Goal: Task Accomplishment & Management: Manage account settings

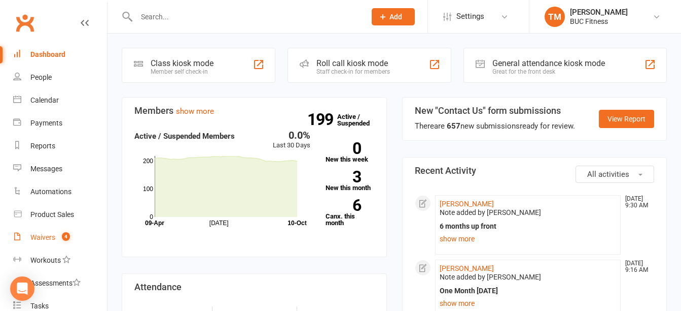
click at [34, 236] on div "Waivers" at bounding box center [42, 237] width 25 height 8
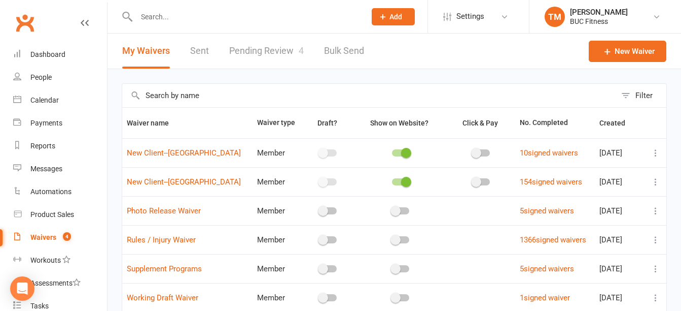
click at [247, 44] on link "Pending Review 4" at bounding box center [266, 50] width 75 height 35
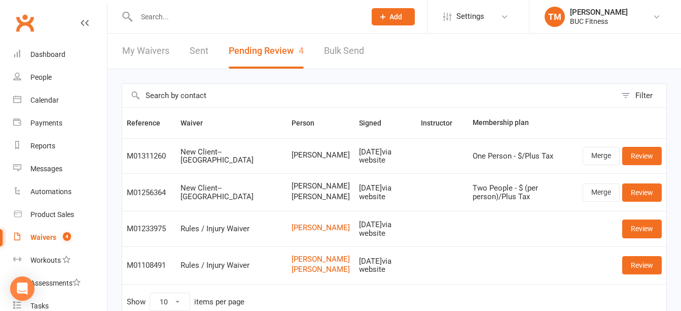
click at [166, 17] on input "text" at bounding box center [245, 17] width 225 height 14
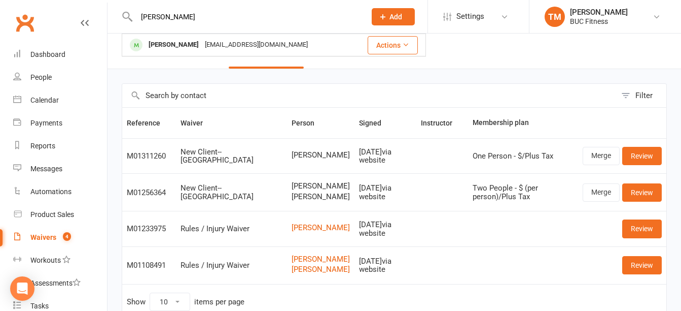
type input "[PERSON_NAME]"
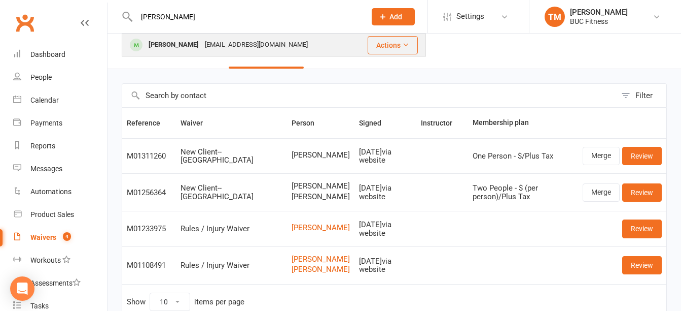
click at [164, 46] on div "[PERSON_NAME]" at bounding box center [174, 45] width 56 height 15
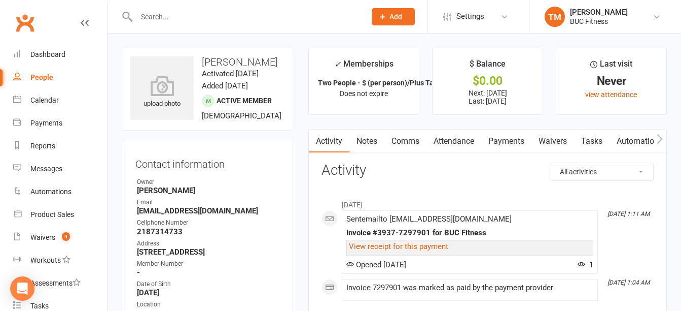
click at [509, 140] on link "Payments" at bounding box center [507, 140] width 50 height 23
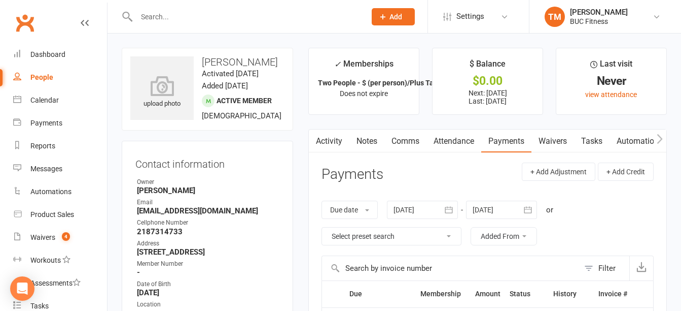
drag, startPoint x: 138, startPoint y: 234, endPoint x: 283, endPoint y: 234, distance: 145.6
click at [283, 234] on div "Contact information Owner [PERSON_NAME] Email [EMAIL_ADDRESS][DOMAIN_NAME] Cell…" at bounding box center [208, 248] width 172 height 214
copy strong "[EMAIL_ADDRESS][DOMAIN_NAME]"
click at [558, 144] on link "Waivers" at bounding box center [553, 140] width 43 height 23
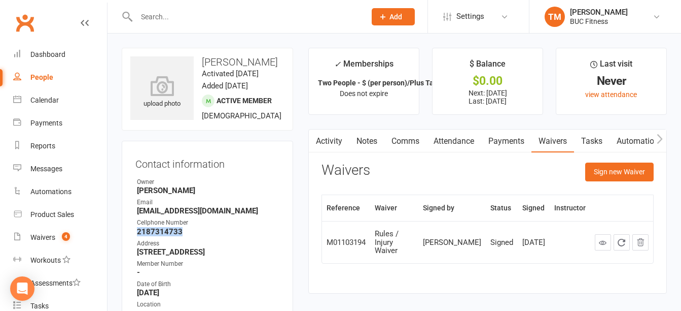
drag, startPoint x: 138, startPoint y: 253, endPoint x: 183, endPoint y: 253, distance: 45.2
click at [183, 236] on strong "2187314733" at bounding box center [208, 231] width 143 height 9
copy strong "2187314733"
click at [220, 15] on input "text" at bounding box center [245, 17] width 225 height 14
drag, startPoint x: 222, startPoint y: 17, endPoint x: 115, endPoint y: 24, distance: 107.3
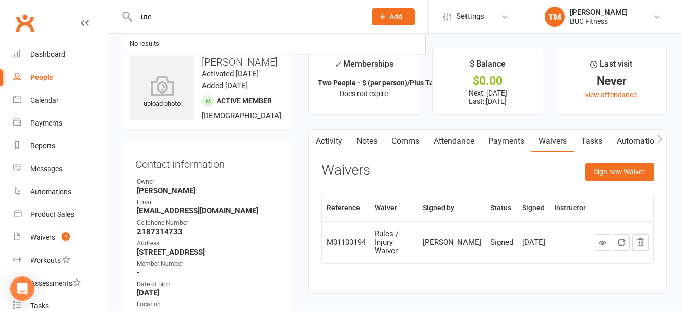
click at [115, 24] on react-component "ute No results" at bounding box center [179, 16] width 359 height 33
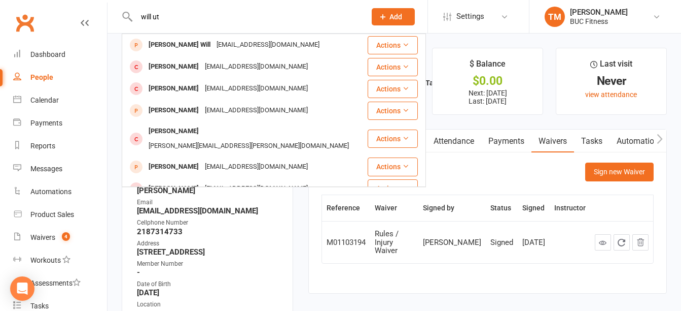
type input "will ut"
drag, startPoint x: 181, startPoint y: 14, endPoint x: 125, endPoint y: 27, distance: 57.2
click at [125, 27] on div "will ut [PERSON_NAME] Will [EMAIL_ADDRESS][DOMAIN_NAME] Actions [PERSON_NAME] […" at bounding box center [240, 16] width 237 height 33
click at [124, 25] on div "will ut [PERSON_NAME] Will [EMAIL_ADDRESS][DOMAIN_NAME] Actions [PERSON_NAME] […" at bounding box center [240, 16] width 237 height 33
drag, startPoint x: 261, startPoint y: 19, endPoint x: 132, endPoint y: 23, distance: 129.0
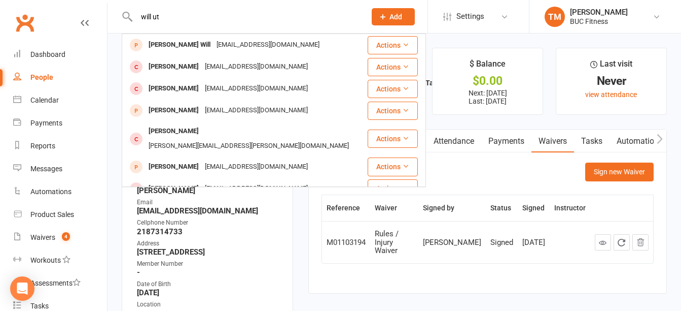
click at [132, 23] on div "will ut [PERSON_NAME] Will [EMAIL_ADDRESS][DOMAIN_NAME] Actions [PERSON_NAME] […" at bounding box center [240, 16] width 237 height 33
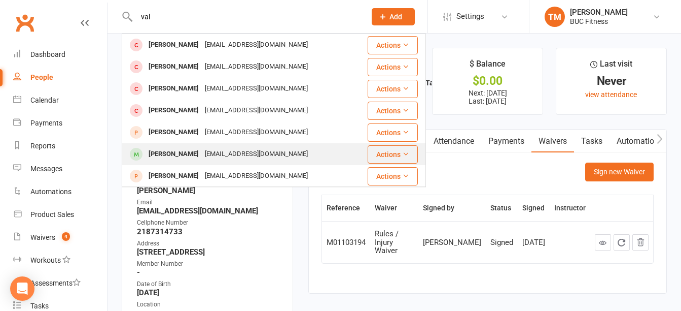
type input "val"
click at [251, 154] on div "[EMAIL_ADDRESS][DOMAIN_NAME]" at bounding box center [256, 154] width 109 height 15
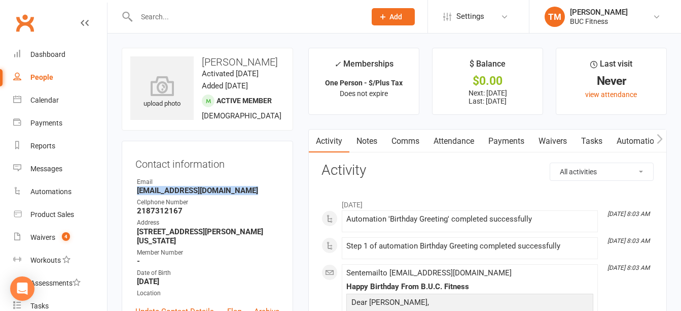
drag, startPoint x: 138, startPoint y: 202, endPoint x: 248, endPoint y: 201, distance: 109.6
click at [248, 195] on strong "[EMAIL_ADDRESS][DOMAIN_NAME]" at bounding box center [208, 190] width 143 height 9
copy strong "[EMAIL_ADDRESS][DOMAIN_NAME]"
drag, startPoint x: 138, startPoint y: 223, endPoint x: 182, endPoint y: 223, distance: 44.1
click at [182, 215] on strong "2187312167" at bounding box center [208, 210] width 143 height 9
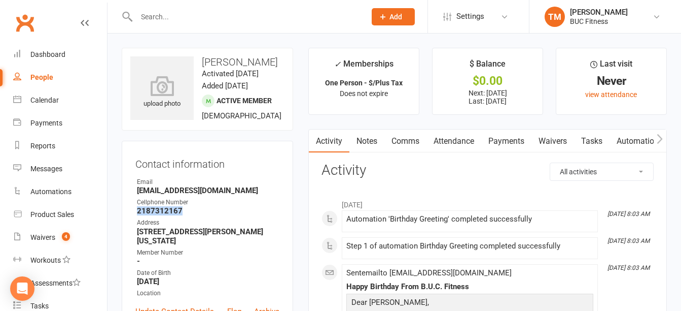
copy strong "2187312167"
click at [552, 140] on link "Waivers" at bounding box center [553, 140] width 43 height 23
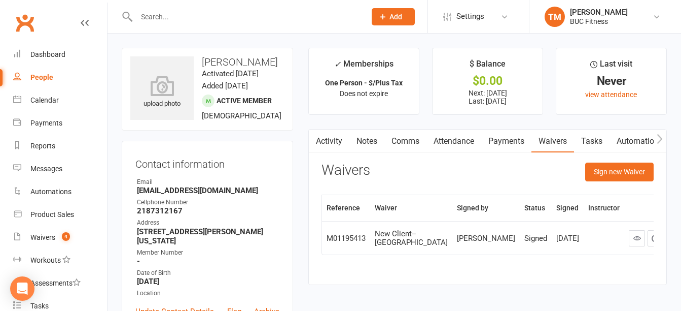
click at [210, 18] on input "text" at bounding box center [245, 17] width 225 height 14
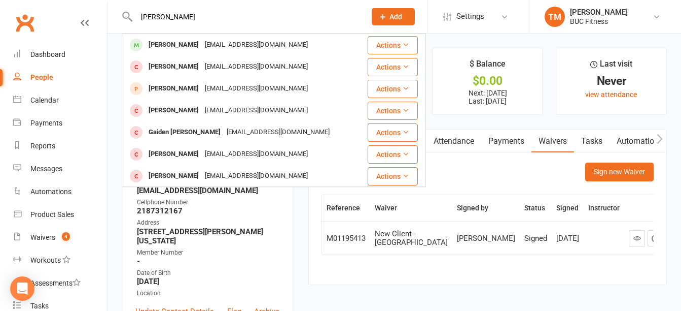
drag, startPoint x: 188, startPoint y: 20, endPoint x: 101, endPoint y: 36, distance: 88.3
click at [101, 3] on header "[PERSON_NAME] [PERSON_NAME] [PERSON_NAME][EMAIL_ADDRESS][DOMAIN_NAME] Actions […" at bounding box center [340, 3] width 681 height 0
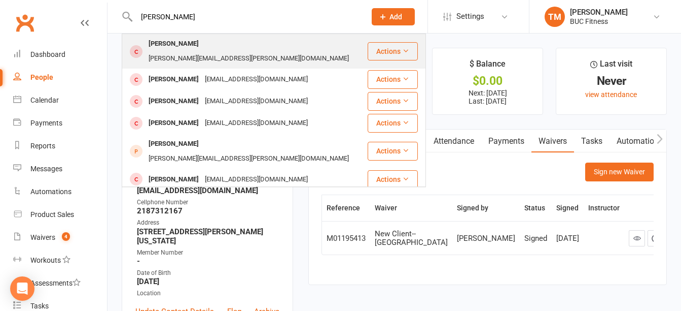
type input "[PERSON_NAME]"
click at [218, 51] on div "[PERSON_NAME][EMAIL_ADDRESS][PERSON_NAME][DOMAIN_NAME]" at bounding box center [249, 58] width 207 height 15
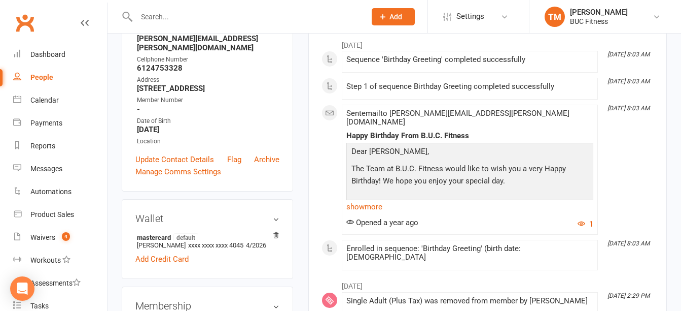
scroll to position [101, 0]
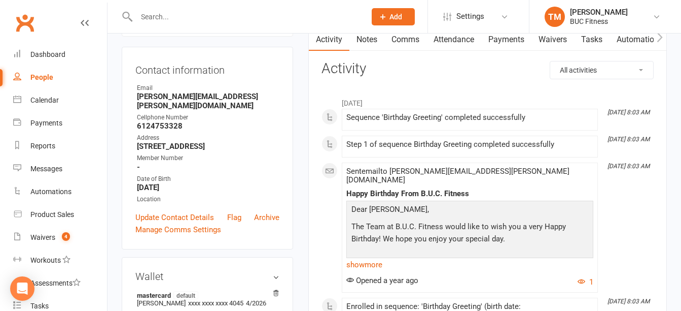
click at [367, 44] on link "Notes" at bounding box center [367, 39] width 35 height 23
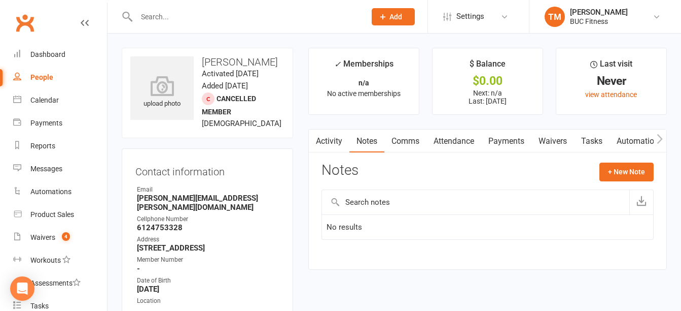
click at [510, 142] on link "Payments" at bounding box center [507, 140] width 50 height 23
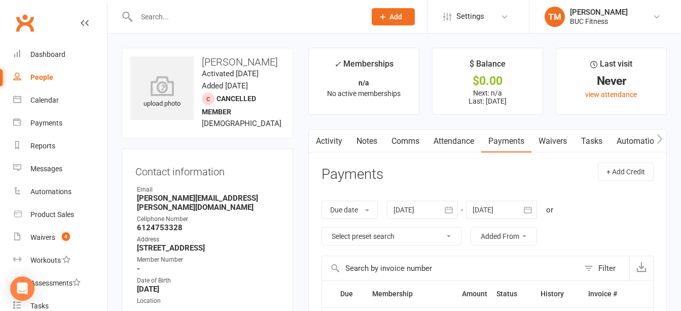
click at [179, 8] on div at bounding box center [240, 16] width 237 height 33
click at [176, 23] on input "text" at bounding box center [245, 17] width 225 height 14
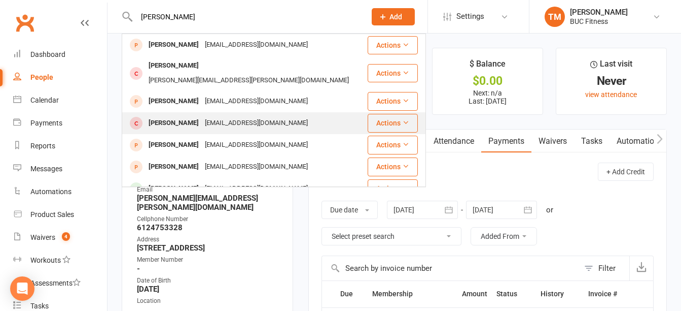
type input "[PERSON_NAME]"
click at [202, 116] on div "[EMAIL_ADDRESS][DOMAIN_NAME]" at bounding box center [256, 123] width 109 height 15
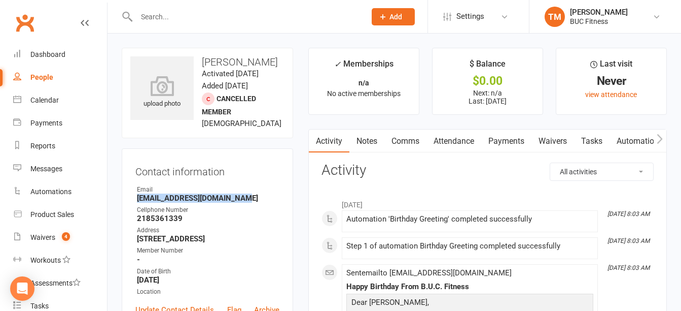
drag, startPoint x: 138, startPoint y: 198, endPoint x: 261, endPoint y: 198, distance: 123.3
click at [261, 198] on strong "[EMAIL_ADDRESS][DOMAIN_NAME]" at bounding box center [208, 197] width 143 height 9
copy strong "[EMAIL_ADDRESS][DOMAIN_NAME]"
click at [559, 138] on link "Waivers" at bounding box center [553, 140] width 43 height 23
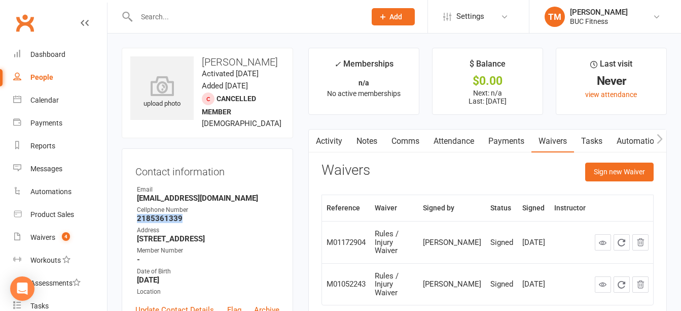
drag, startPoint x: 139, startPoint y: 217, endPoint x: 187, endPoint y: 217, distance: 48.2
click at [187, 217] on strong "2185361339" at bounding box center [208, 218] width 143 height 9
copy strong "2185361339"
click at [214, 19] on input "text" at bounding box center [245, 17] width 225 height 14
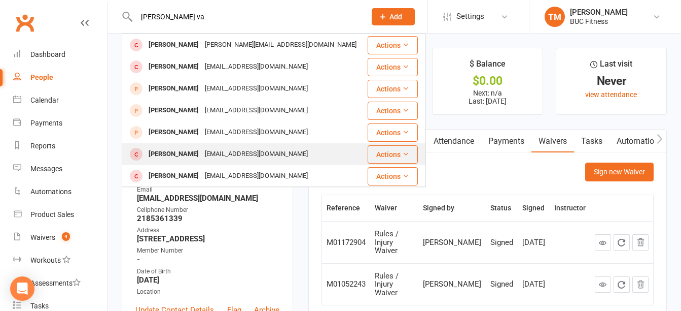
type input "[PERSON_NAME] va"
click at [215, 147] on div "[PERSON_NAME] [EMAIL_ADDRESS][DOMAIN_NAME]" at bounding box center [245, 154] width 244 height 21
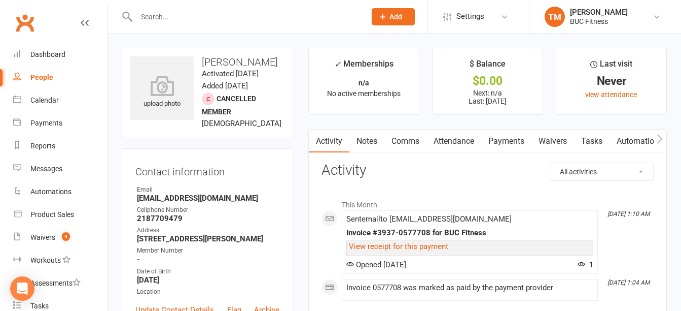
click at [519, 141] on link "Payments" at bounding box center [507, 140] width 50 height 23
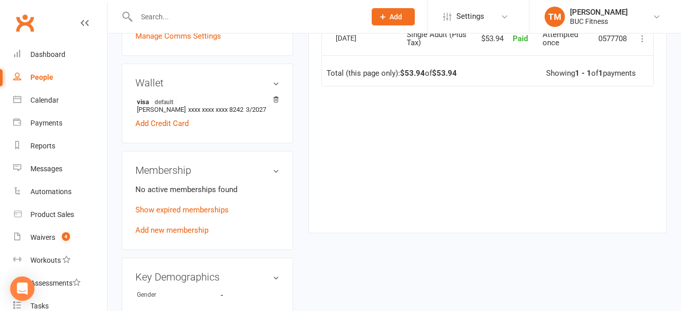
scroll to position [304, 0]
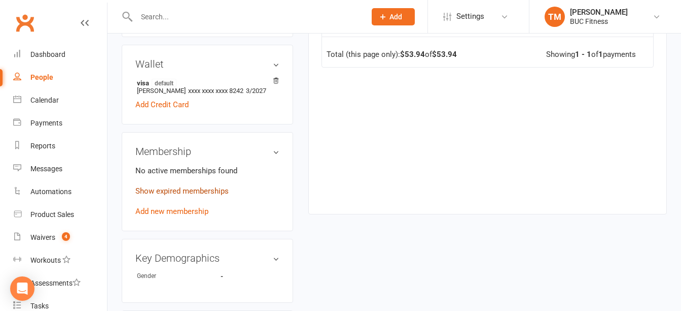
click at [201, 195] on link "Show expired memberships" at bounding box center [181, 190] width 93 height 9
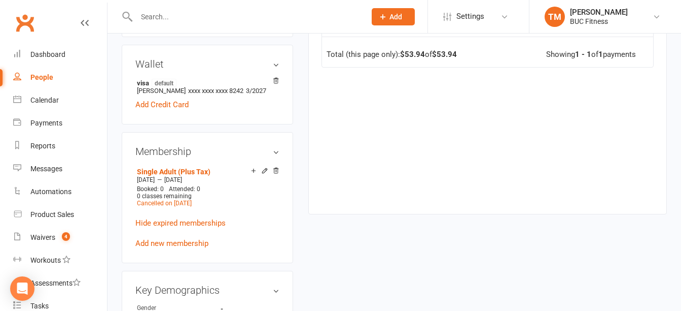
click at [201, 14] on input "text" at bounding box center [245, 17] width 225 height 14
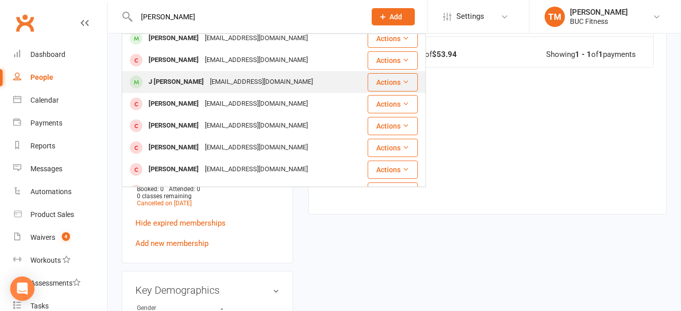
scroll to position [262, 0]
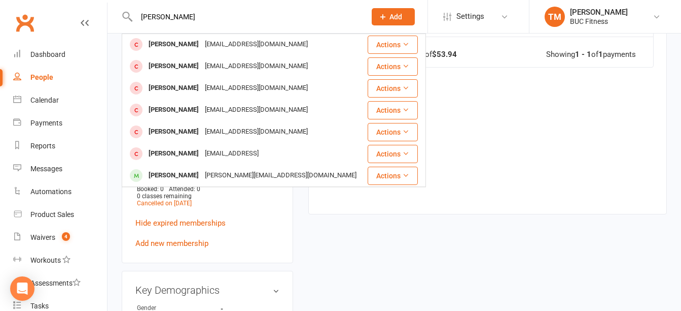
drag, startPoint x: 195, startPoint y: 14, endPoint x: 86, endPoint y: 20, distance: 109.3
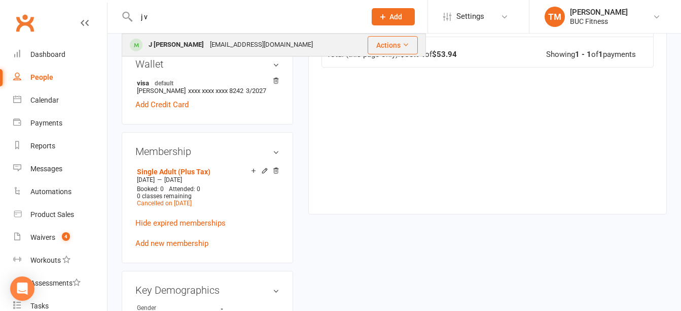
type input "j v"
click at [167, 41] on div "J [PERSON_NAME]" at bounding box center [176, 45] width 61 height 15
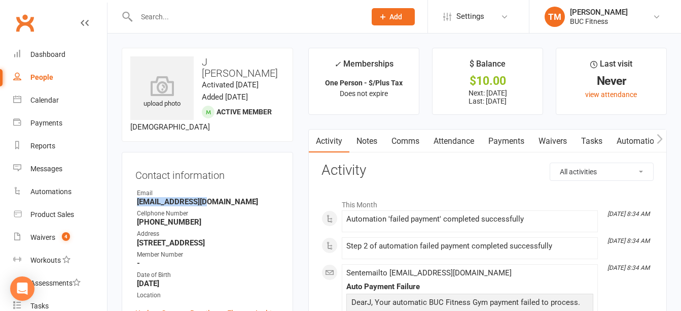
drag, startPoint x: 139, startPoint y: 190, endPoint x: 224, endPoint y: 190, distance: 85.2
click at [224, 197] on strong "[EMAIL_ADDRESS][DOMAIN_NAME]" at bounding box center [208, 201] width 143 height 9
copy strong "[EMAIL_ADDRESS][DOMAIN_NAME]"
click at [555, 142] on link "Waivers" at bounding box center [553, 140] width 43 height 23
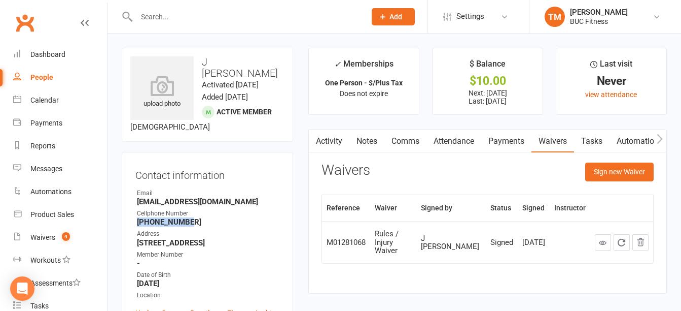
drag, startPoint x: 138, startPoint y: 210, endPoint x: 200, endPoint y: 210, distance: 62.4
click at [200, 217] on strong "[PHONE_NUMBER]" at bounding box center [208, 221] width 143 height 9
copy strong "[PHONE_NUMBER]"
click at [275, 23] on input "text" at bounding box center [245, 17] width 225 height 14
click at [336, 25] on div at bounding box center [240, 16] width 237 height 33
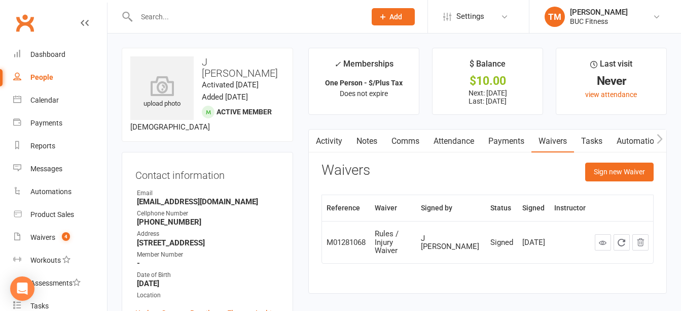
click at [390, 19] on span "Add" at bounding box center [396, 17] width 13 height 8
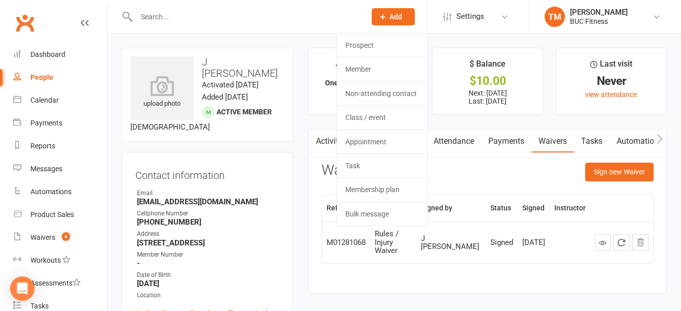
click at [179, 15] on input "text" at bounding box center [245, 17] width 225 height 14
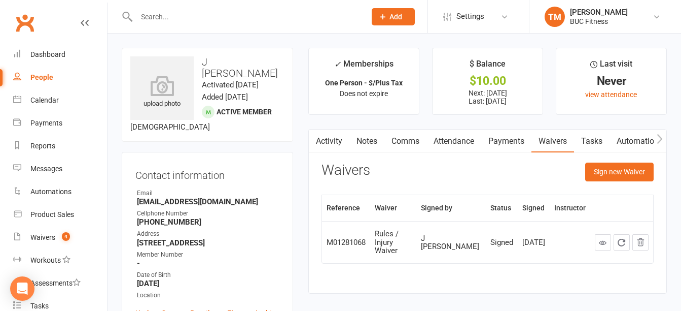
click at [390, 15] on span "Add" at bounding box center [396, 17] width 13 height 8
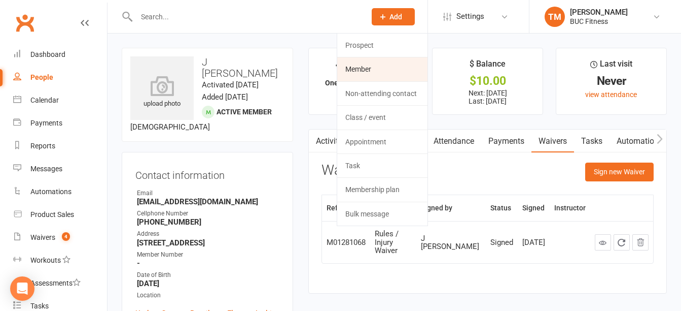
click at [364, 71] on link "Member" at bounding box center [382, 68] width 90 height 23
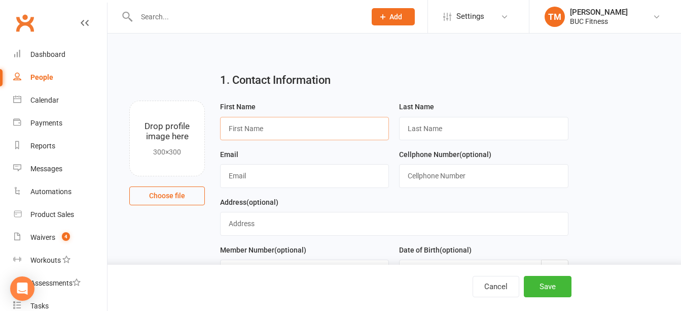
click at [245, 125] on input "text" at bounding box center [304, 128] width 169 height 23
type input "[PERSON_NAME]"
type input "Kloek"
click at [260, 177] on input "text" at bounding box center [304, 175] width 169 height 23
type input "[EMAIL_ADDRESS][DOMAIN_NAME]"
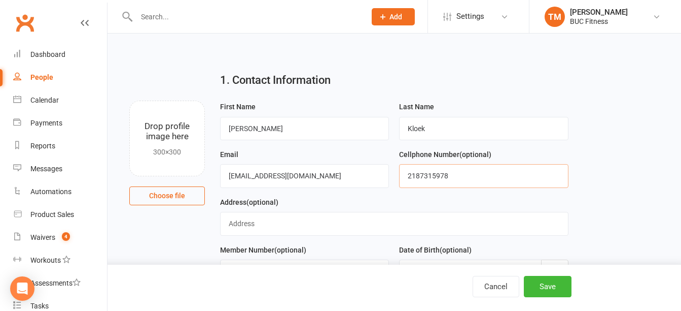
type input "2187315978"
click at [243, 223] on input "text" at bounding box center [394, 223] width 349 height 23
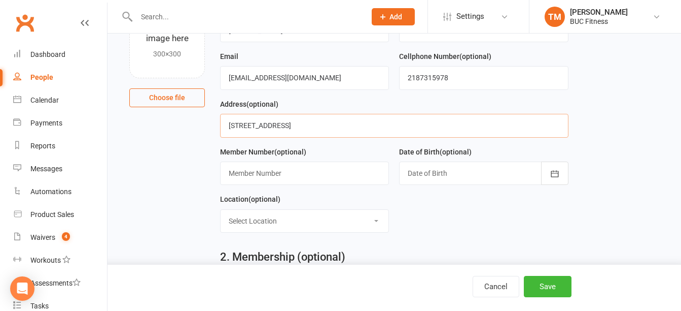
scroll to position [101, 0]
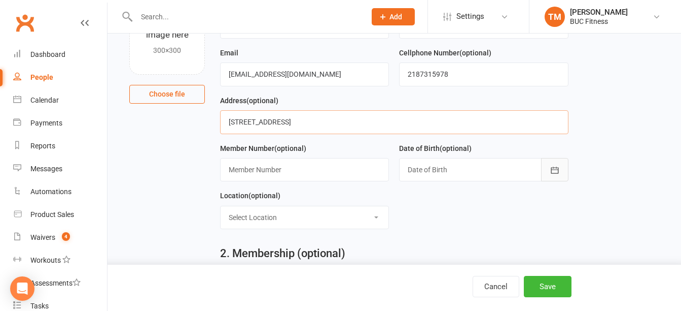
type input "[STREET_ADDRESS]"
click at [559, 173] on icon "button" at bounding box center [555, 169] width 8 height 7
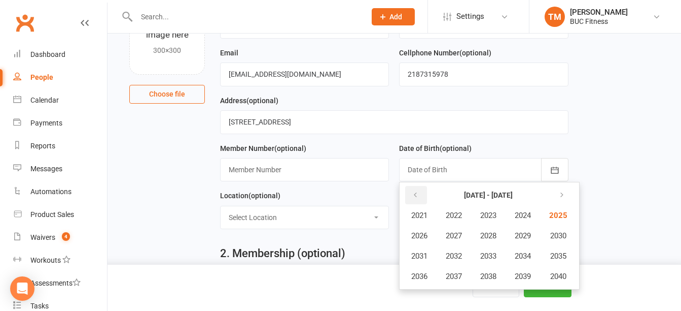
click at [418, 198] on icon "button" at bounding box center [415, 195] width 7 height 8
click at [497, 220] on span "1983" at bounding box center [489, 215] width 16 height 9
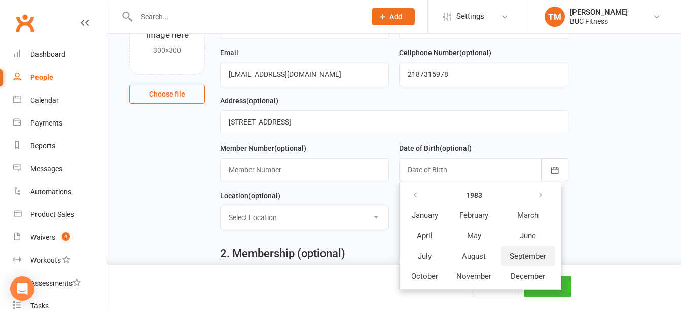
click at [522, 257] on span "September" at bounding box center [528, 255] width 37 height 9
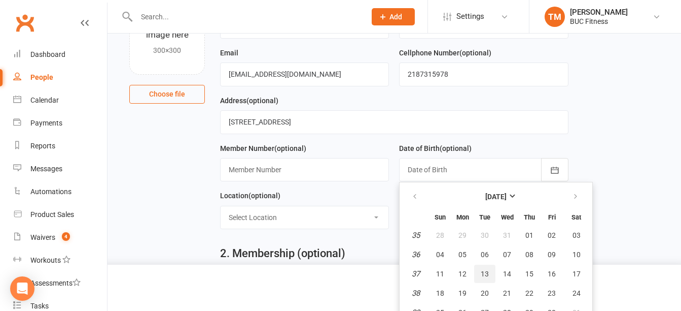
click at [481, 272] on span "13" at bounding box center [485, 273] width 8 height 8
type input "[DATE]"
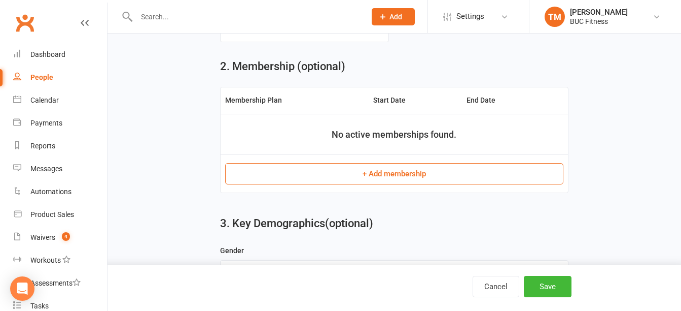
scroll to position [304, 0]
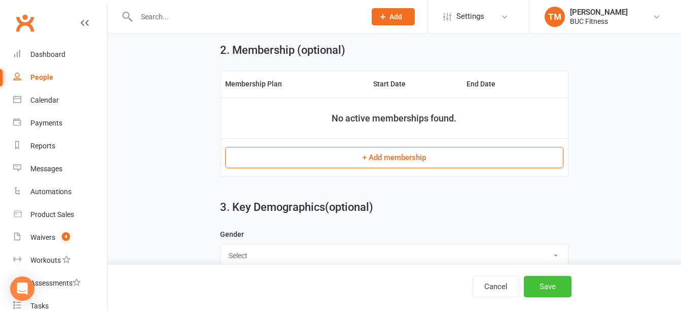
click at [556, 288] on button "Save" at bounding box center [548, 286] width 48 height 21
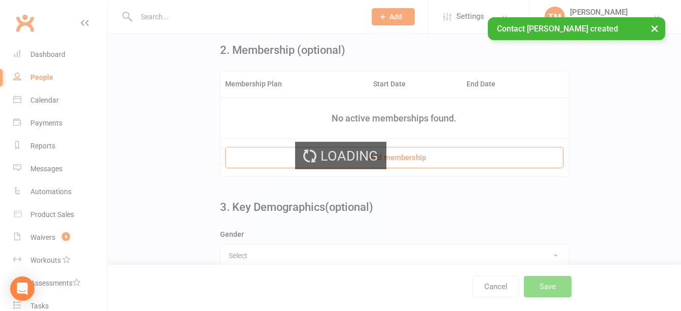
scroll to position [0, 0]
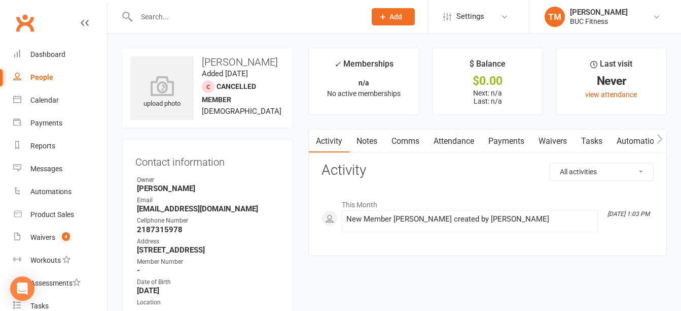
click at [559, 139] on link "Waivers" at bounding box center [553, 140] width 43 height 23
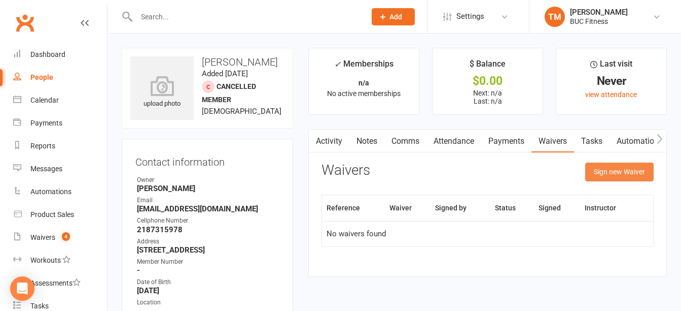
click at [626, 172] on button "Sign new Waiver" at bounding box center [620, 171] width 68 height 18
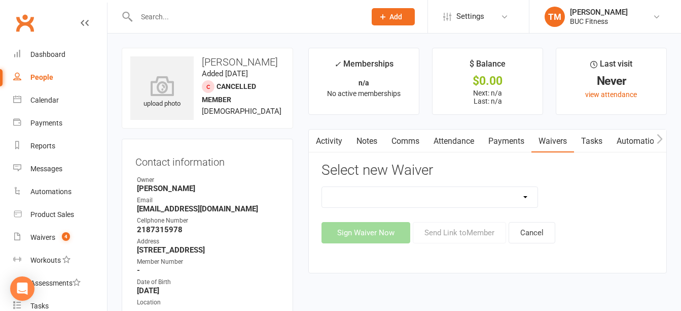
click at [506, 191] on select "New Client--[GEOGRAPHIC_DATA] New Client--[GEOGRAPHIC_DATA] Photo Release Waive…" at bounding box center [429, 197] width 215 height 20
select select "5045"
click at [322, 187] on select "New Client--[GEOGRAPHIC_DATA] New Client--[GEOGRAPHIC_DATA] Photo Release Waive…" at bounding box center [429, 197] width 215 height 20
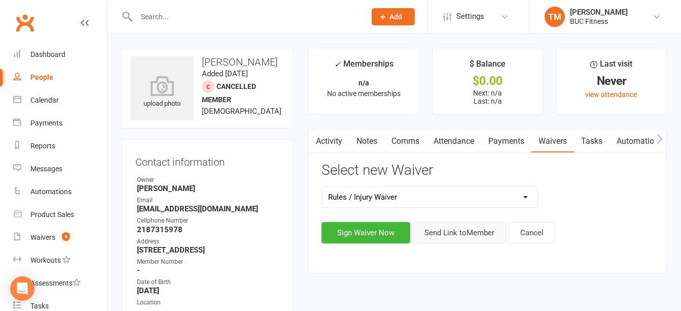
click at [477, 234] on button "Send Link to Member" at bounding box center [459, 232] width 93 height 21
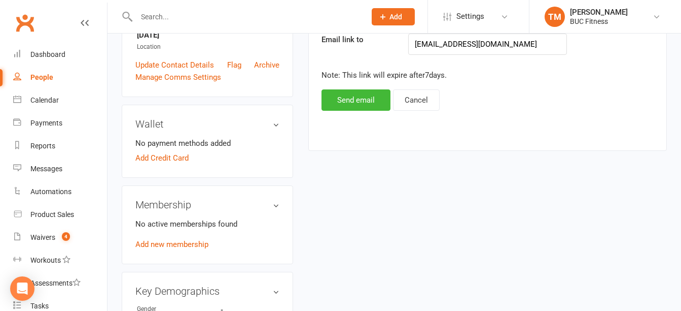
scroll to position [304, 0]
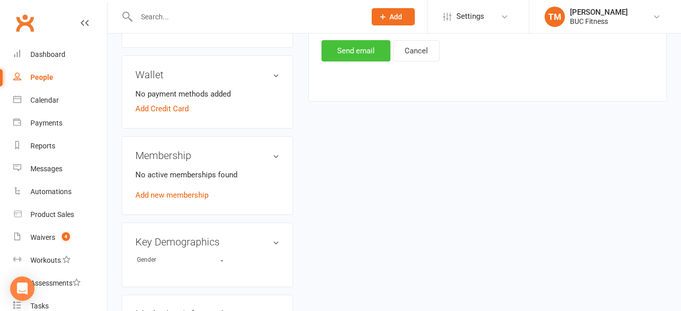
click at [350, 54] on button "Send email" at bounding box center [356, 50] width 69 height 21
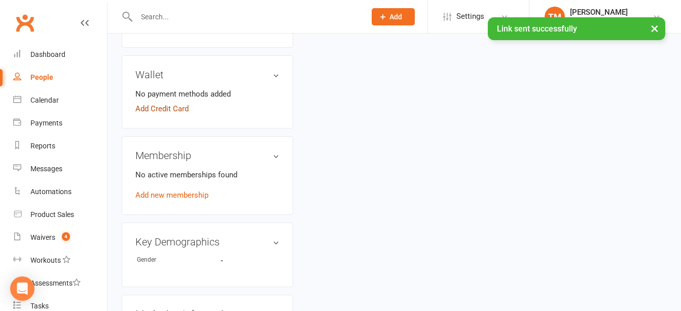
click at [168, 107] on link "Add Credit Card" at bounding box center [161, 108] width 53 height 12
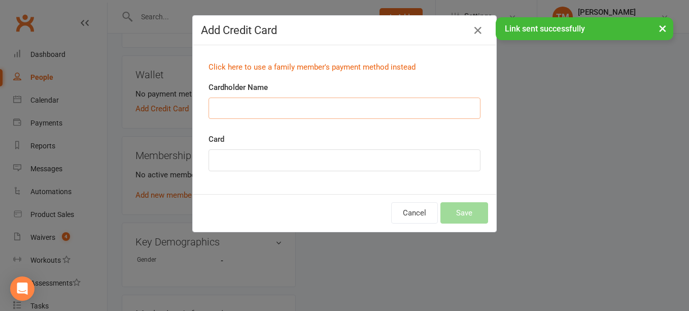
click at [254, 101] on input "Cardholder Name" at bounding box center [345, 107] width 272 height 21
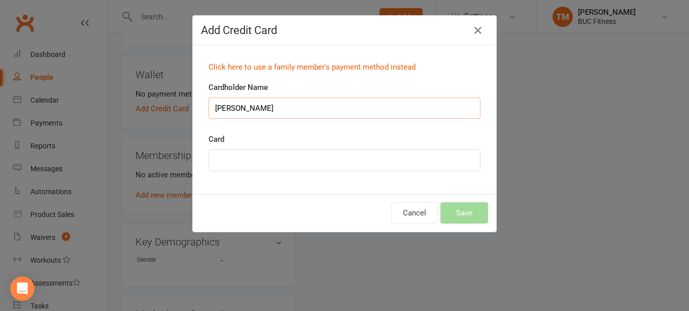
type input "[PERSON_NAME]"
click at [318, 188] on div "Click here to use a family member's payment method instead Cardholder Name [PER…" at bounding box center [344, 119] width 303 height 149
click at [459, 210] on button "Save" at bounding box center [464, 212] width 48 height 21
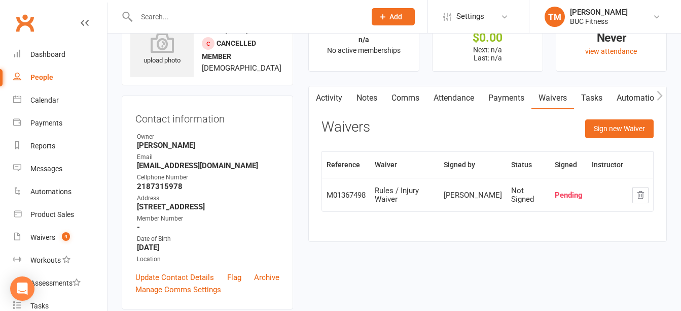
scroll to position [0, 0]
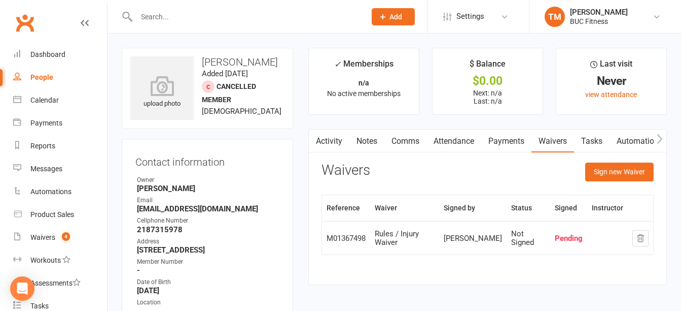
click at [368, 140] on link "Notes" at bounding box center [367, 140] width 35 height 23
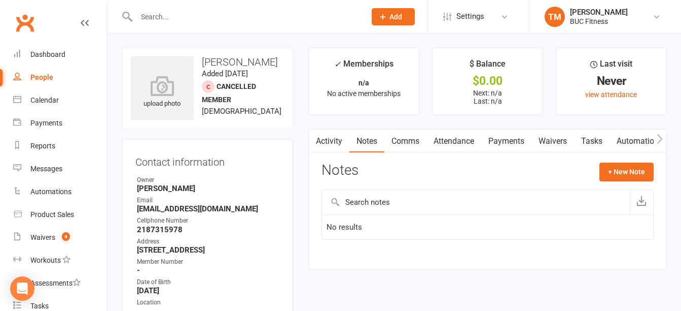
click at [380, 208] on input "text" at bounding box center [475, 202] width 307 height 24
click at [643, 169] on button "+ New Note" at bounding box center [627, 171] width 54 height 18
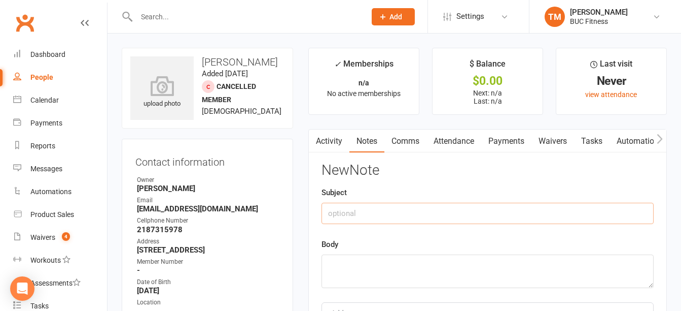
click at [412, 211] on input "text" at bounding box center [488, 212] width 332 height 21
type input "Tivity"
click at [371, 272] on textarea at bounding box center [488, 270] width 332 height 33
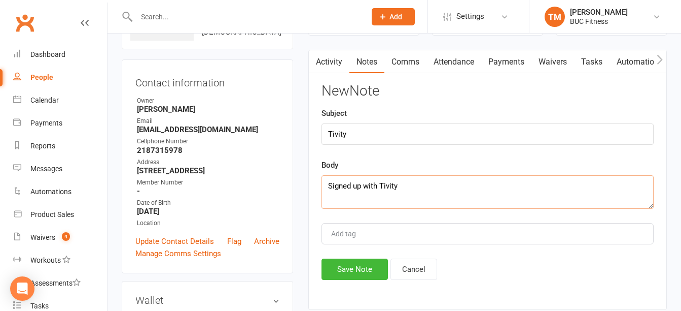
scroll to position [203, 0]
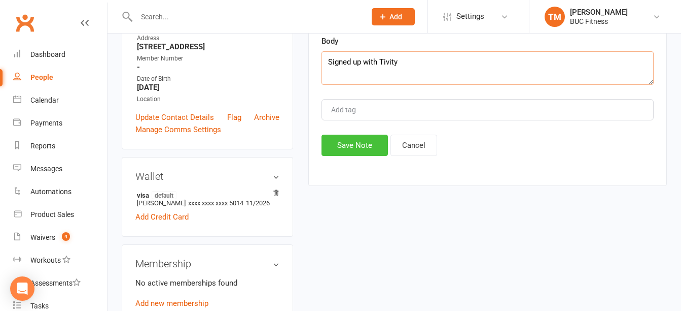
type textarea "Signed up with Tivity"
click at [338, 142] on button "Save Note" at bounding box center [355, 144] width 66 height 21
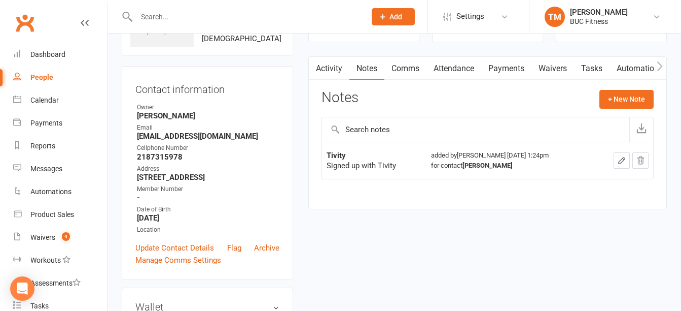
scroll to position [0, 0]
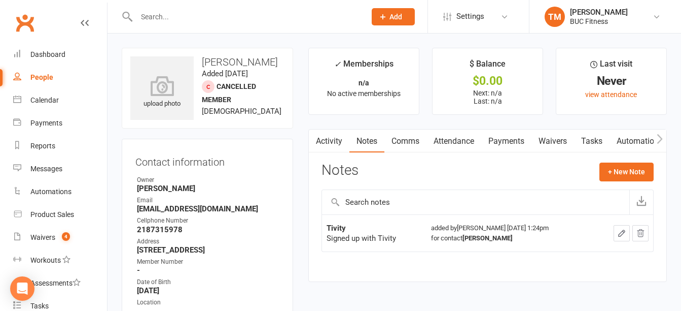
click at [559, 143] on link "Waivers" at bounding box center [553, 140] width 43 height 23
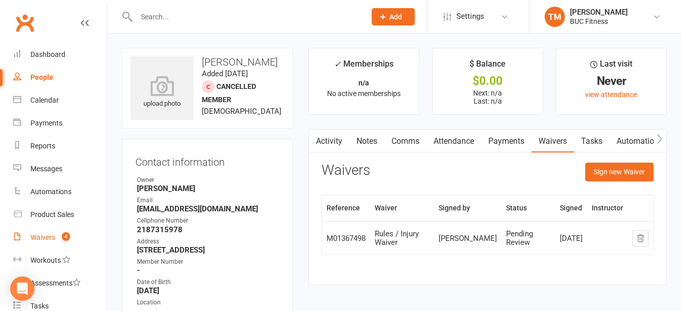
click at [44, 236] on div "Waivers" at bounding box center [42, 237] width 25 height 8
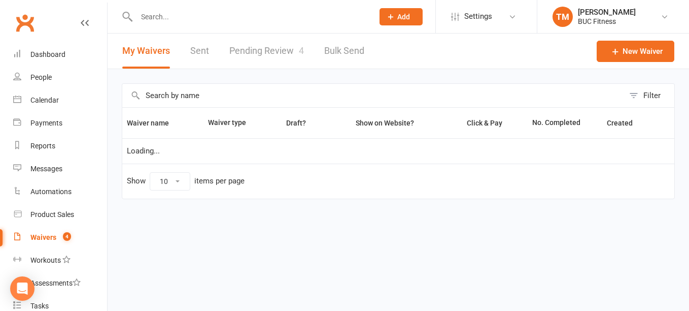
click at [264, 51] on link "Pending Review 4" at bounding box center [266, 50] width 75 height 35
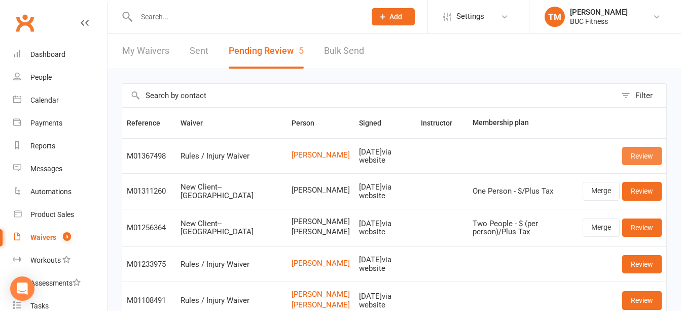
click at [652, 158] on link "Review" at bounding box center [643, 156] width 40 height 18
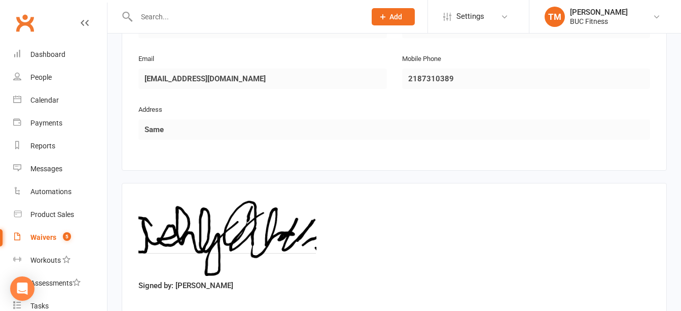
scroll to position [606, 0]
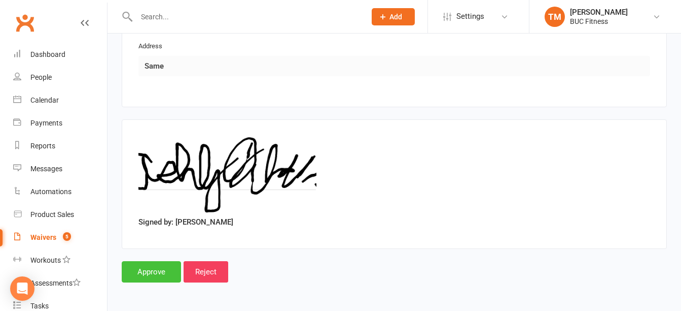
click at [147, 271] on input "Approve" at bounding box center [151, 271] width 59 height 21
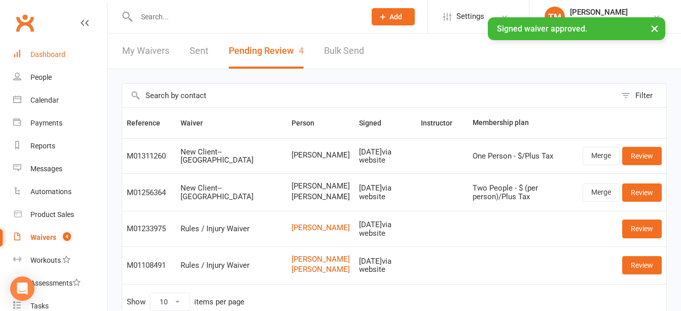
click at [43, 54] on div "Dashboard" at bounding box center [47, 54] width 35 height 8
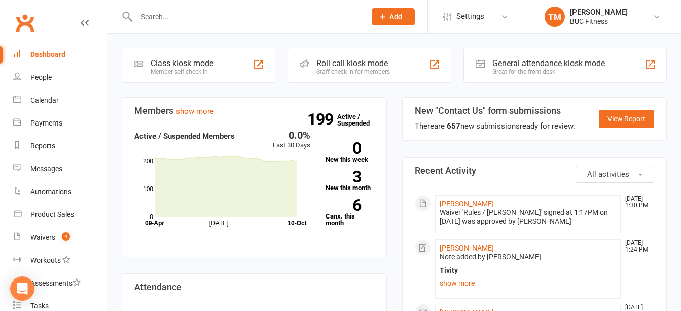
click at [203, 21] on input "text" at bounding box center [245, 17] width 225 height 14
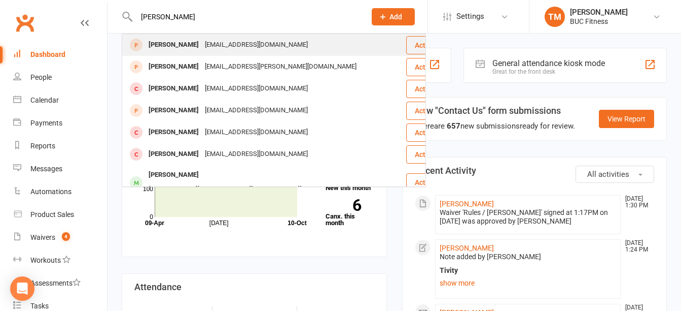
type input "[PERSON_NAME]"
click at [215, 44] on div "[EMAIL_ADDRESS][DOMAIN_NAME]" at bounding box center [256, 45] width 109 height 15
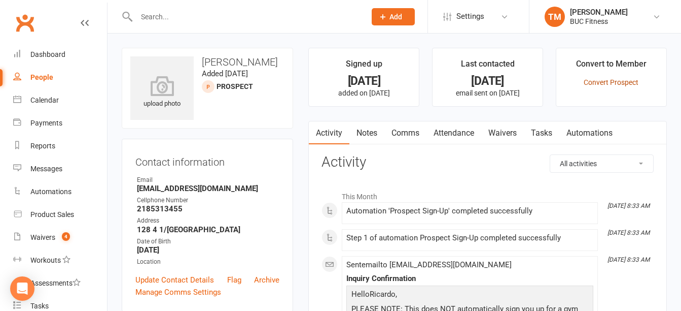
click at [631, 84] on link "Convert Prospect" at bounding box center [611, 82] width 55 height 8
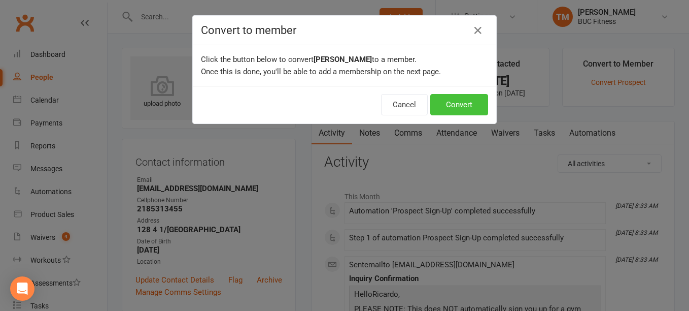
click at [469, 102] on button "Convert" at bounding box center [459, 104] width 58 height 21
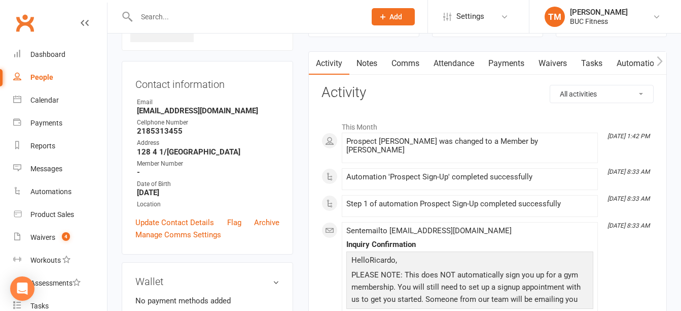
scroll to position [101, 0]
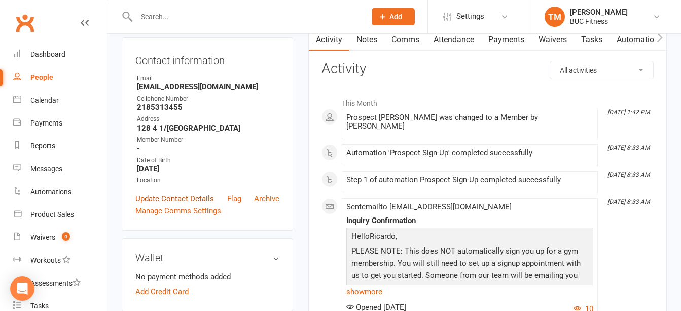
click at [192, 198] on link "Update Contact Details" at bounding box center [174, 198] width 79 height 12
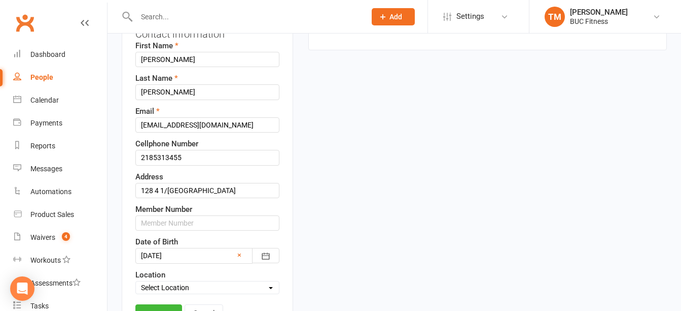
scroll to position [0, 0]
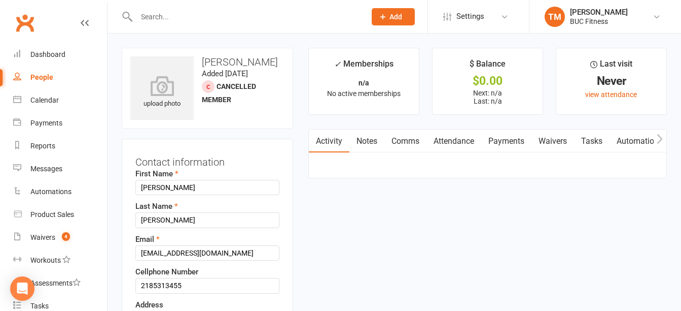
click at [559, 142] on link "Waivers" at bounding box center [553, 140] width 43 height 23
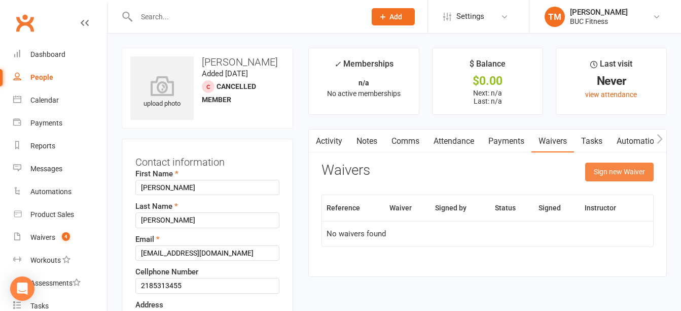
click at [615, 172] on button "Sign new Waiver" at bounding box center [620, 171] width 68 height 18
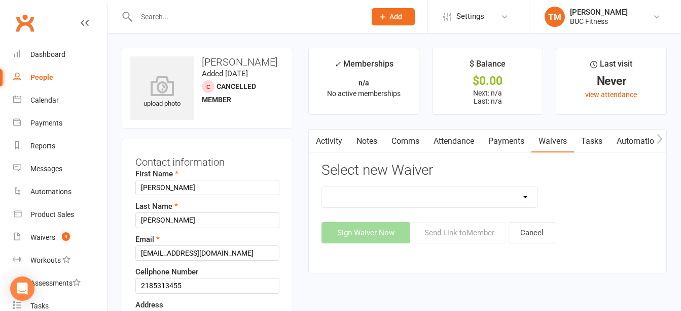
click at [493, 198] on select "New Client--[GEOGRAPHIC_DATA] New Client--[GEOGRAPHIC_DATA] Photo Release Waive…" at bounding box center [429, 197] width 215 height 20
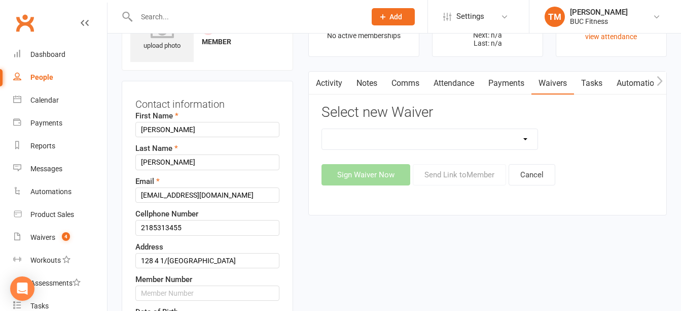
scroll to position [51, 0]
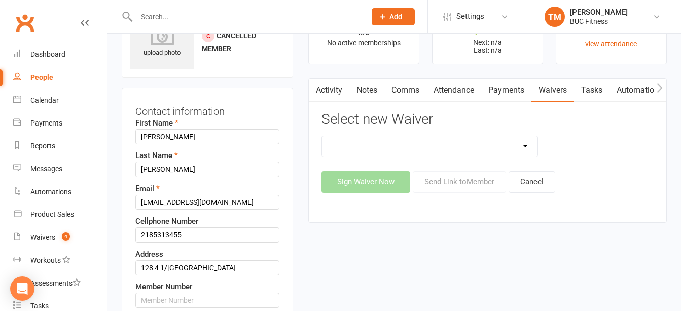
click at [514, 142] on select "New Client--[GEOGRAPHIC_DATA] New Client--[GEOGRAPHIC_DATA] Photo Release Waive…" at bounding box center [429, 146] width 215 height 20
select select "5045"
click at [322, 136] on select "New Client--[GEOGRAPHIC_DATA] New Client--[GEOGRAPHIC_DATA] Photo Release Waive…" at bounding box center [429, 146] width 215 height 20
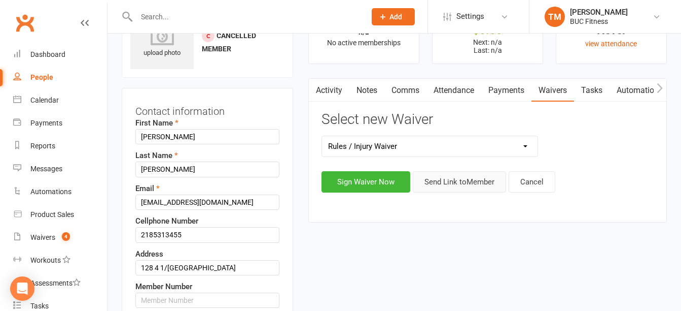
click at [464, 181] on button "Send Link to Member" at bounding box center [459, 181] width 93 height 21
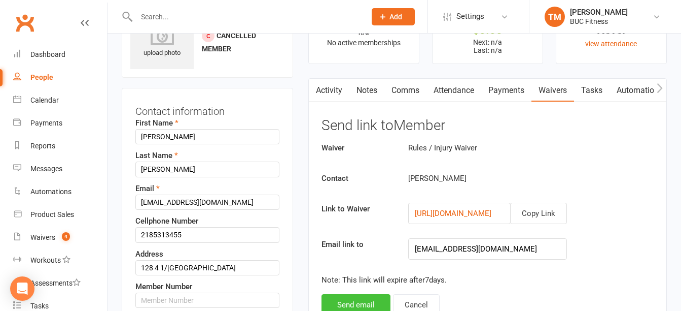
click at [348, 298] on button "Send email" at bounding box center [356, 304] width 69 height 21
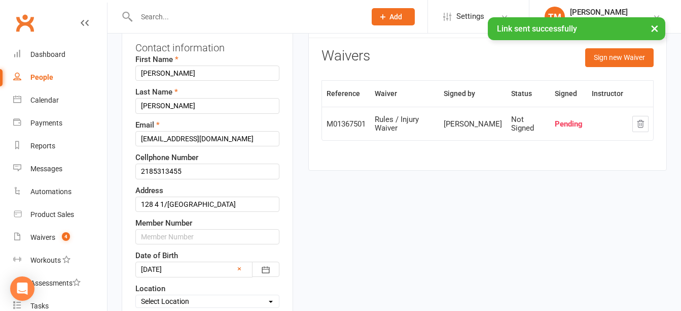
scroll to position [152, 0]
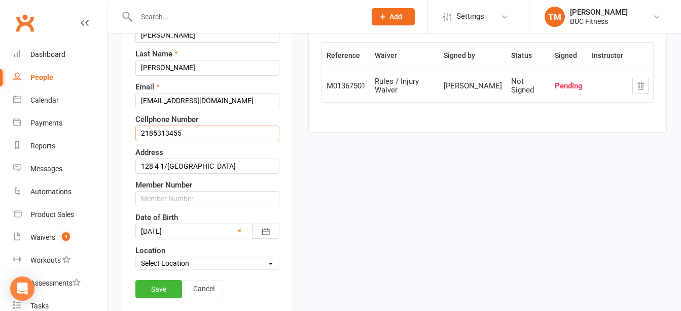
drag, startPoint x: 142, startPoint y: 132, endPoint x: 186, endPoint y: 131, distance: 44.2
click at [186, 131] on input "2185313455" at bounding box center [207, 132] width 144 height 15
drag, startPoint x: 141, startPoint y: 101, endPoint x: 216, endPoint y: 101, distance: 75.6
click at [216, 101] on input "[EMAIL_ADDRESS][DOMAIN_NAME]" at bounding box center [207, 100] width 144 height 15
click at [264, 232] on icon "button" at bounding box center [266, 231] width 10 height 10
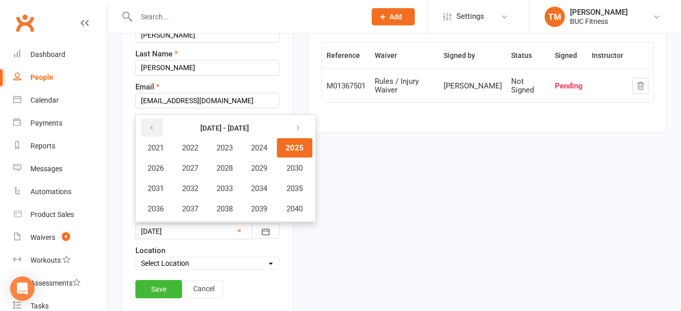
click at [152, 128] on icon "button" at bounding box center [151, 128] width 7 height 8
drag, startPoint x: 151, startPoint y: 128, endPoint x: 157, endPoint y: 132, distance: 7.3
click at [152, 128] on icon "button" at bounding box center [151, 128] width 7 height 8
click at [294, 207] on span "2000" at bounding box center [294, 208] width 16 height 9
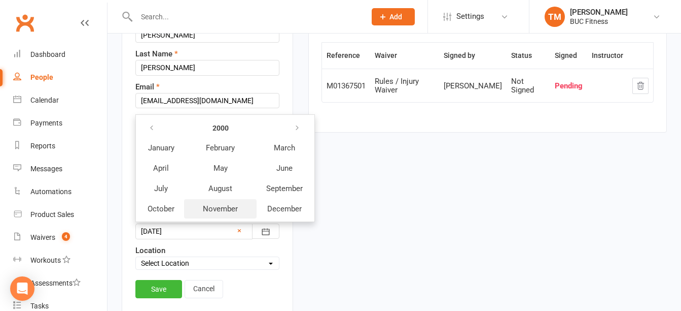
click at [221, 211] on span "November" at bounding box center [220, 208] width 35 height 9
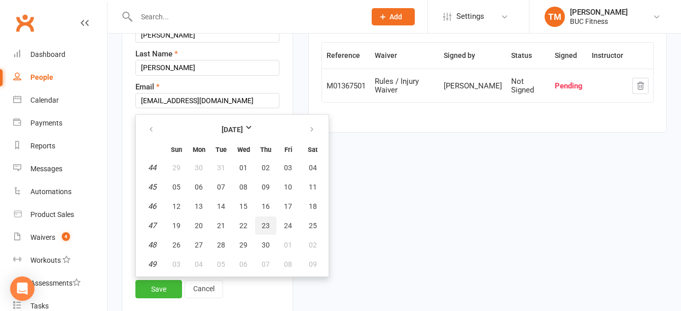
click at [265, 224] on span "23" at bounding box center [266, 225] width 8 height 8
type input "[DATE]"
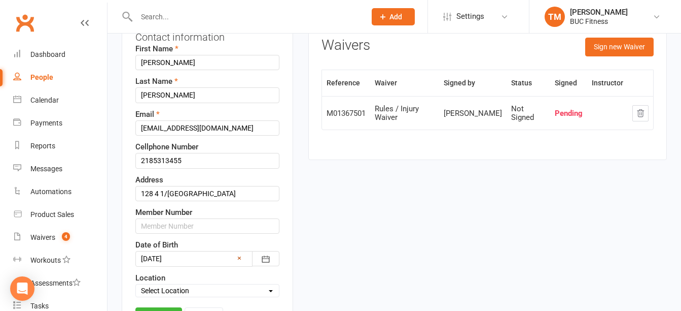
scroll to position [101, 0]
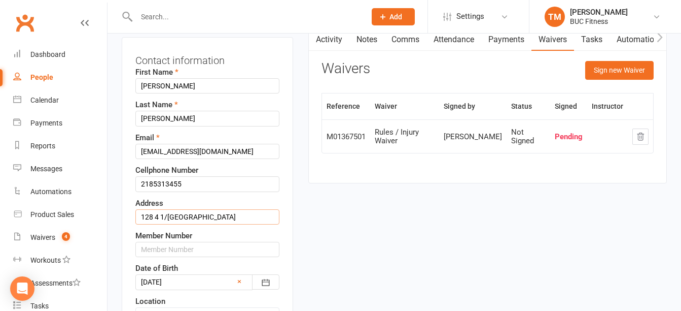
click at [244, 216] on input "128 4 1/[GEOGRAPHIC_DATA]" at bounding box center [207, 216] width 144 height 15
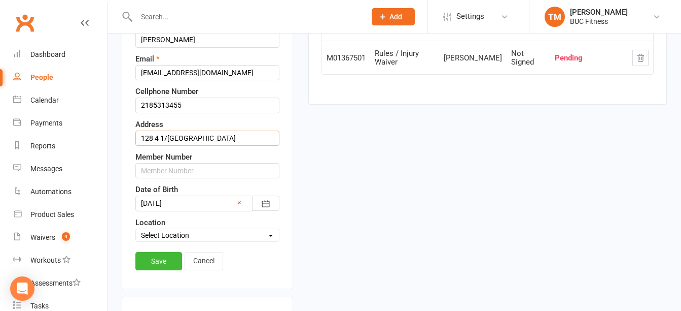
scroll to position [203, 0]
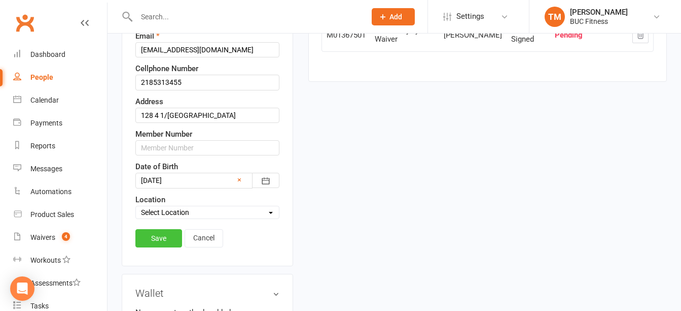
click at [158, 241] on link "Save" at bounding box center [158, 238] width 47 height 18
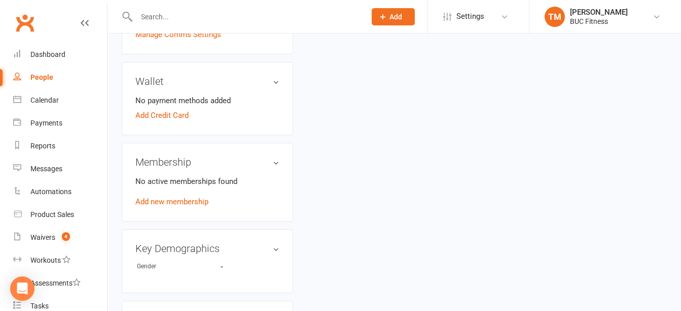
scroll to position [254, 0]
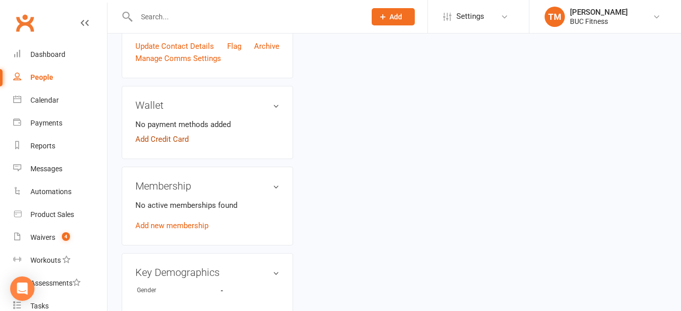
click at [174, 135] on link "Add Credit Card" at bounding box center [161, 139] width 53 height 12
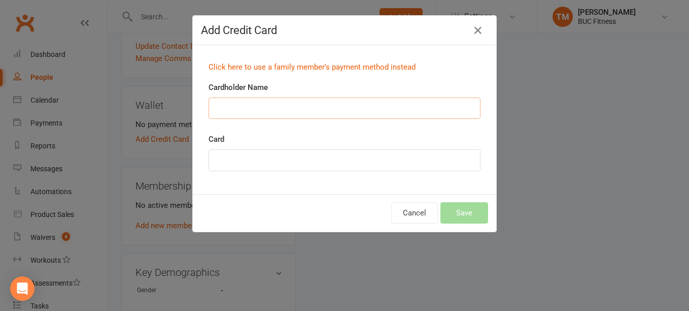
click at [254, 101] on input "Cardholder Name" at bounding box center [345, 107] width 272 height 21
type input "[PERSON_NAME] [PERSON_NAME]"
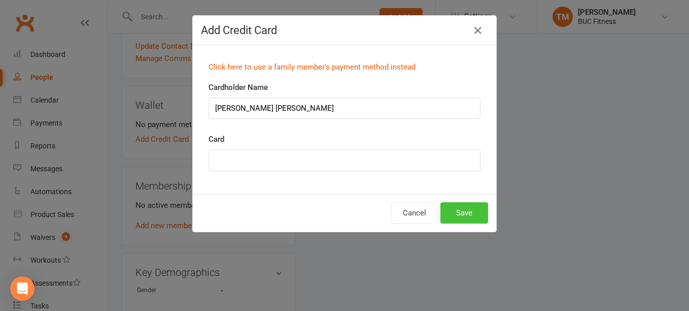
click at [464, 210] on button "Save" at bounding box center [464, 212] width 48 height 21
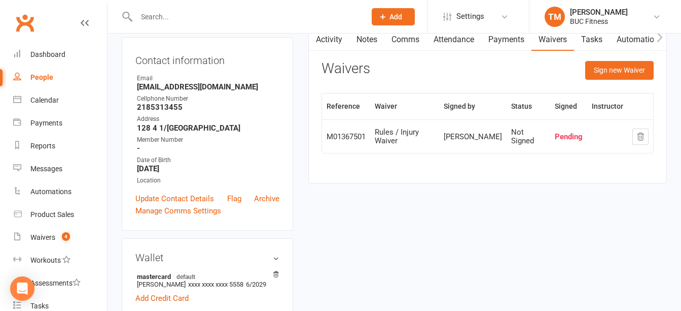
scroll to position [51, 0]
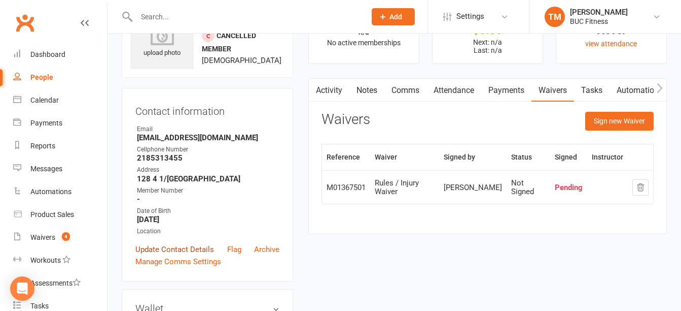
click at [173, 248] on link "Update Contact Details" at bounding box center [174, 249] width 79 height 12
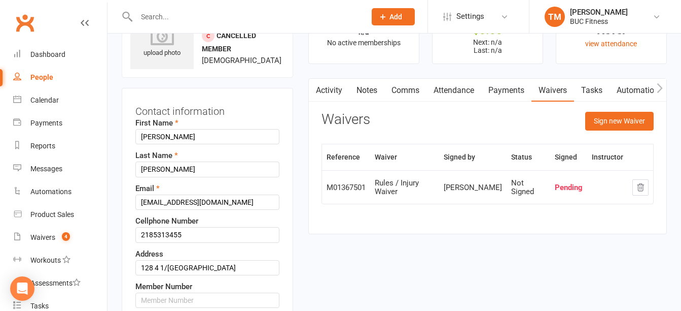
scroll to position [48, 0]
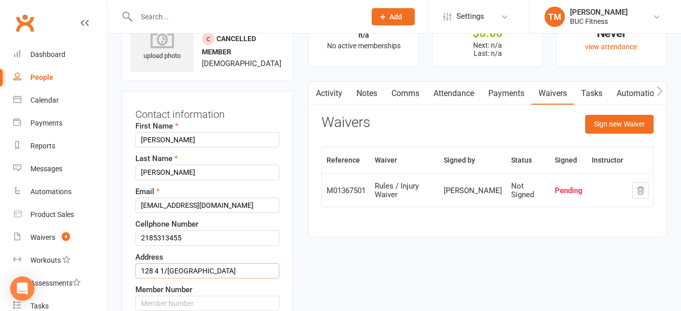
click at [211, 275] on input "128 4 1/[GEOGRAPHIC_DATA]" at bounding box center [207, 270] width 144 height 15
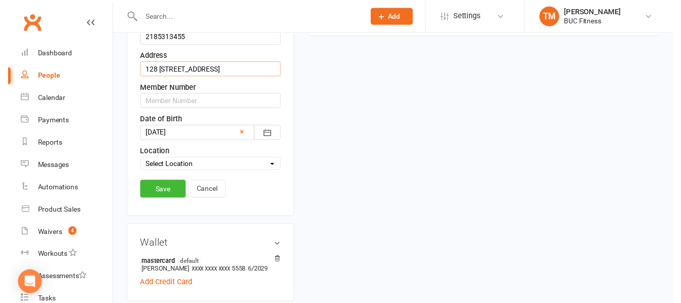
scroll to position [251, 0]
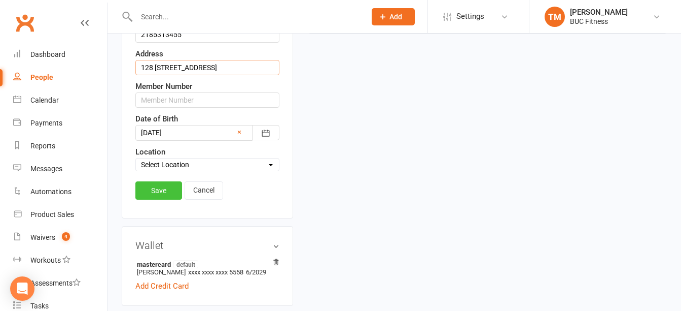
type input "128 [STREET_ADDRESS]"
click at [151, 188] on link "Save" at bounding box center [158, 190] width 47 height 18
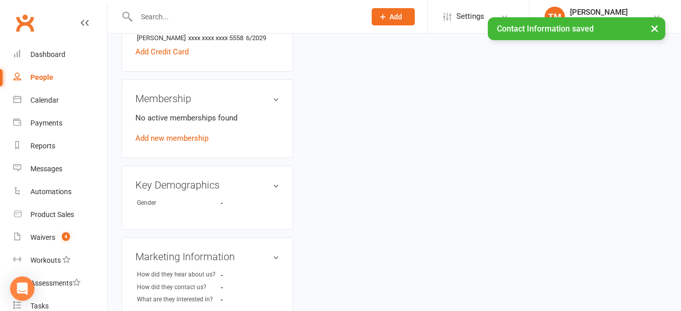
scroll to position [352, 0]
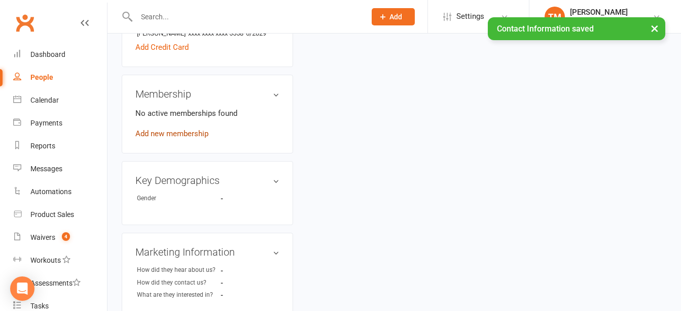
click at [178, 134] on link "Add new membership" at bounding box center [171, 133] width 73 height 9
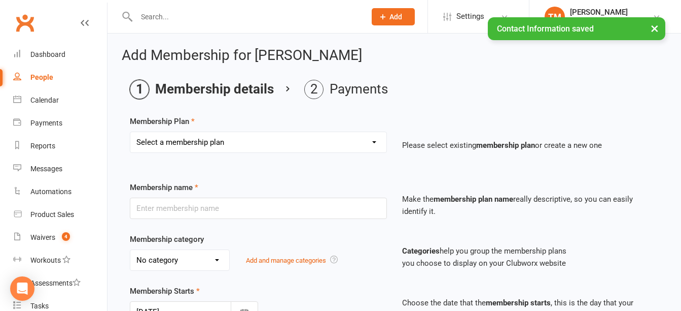
click at [270, 135] on select "Select a membership plan Create new Membership Plan Single Membership # (Plus T…" at bounding box center [258, 142] width 256 height 20
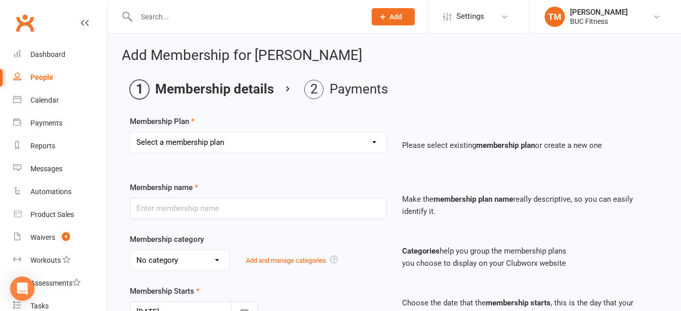
select select "4"
click at [130, 132] on select "Select a membership plan Create new Membership Plan Single Membership # (Plus T…" at bounding box center [258, 142] width 256 height 20
type input "One Person - $/Plus Tax"
select select "2"
type input "0"
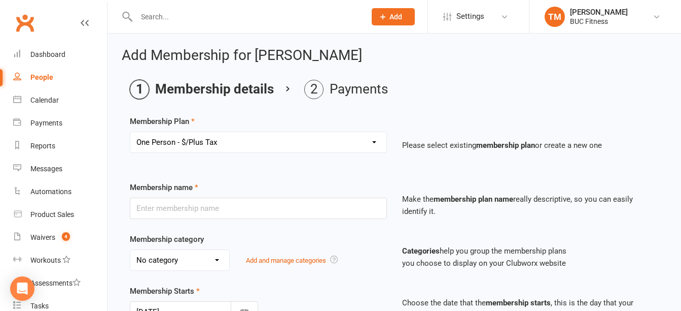
select select "2"
type input "0"
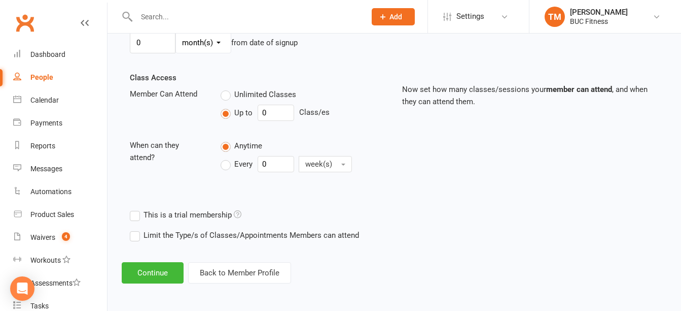
scroll to position [322, 0]
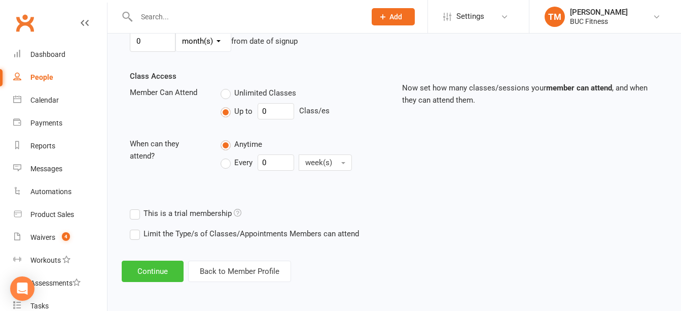
click at [165, 264] on button "Continue" at bounding box center [153, 270] width 62 height 21
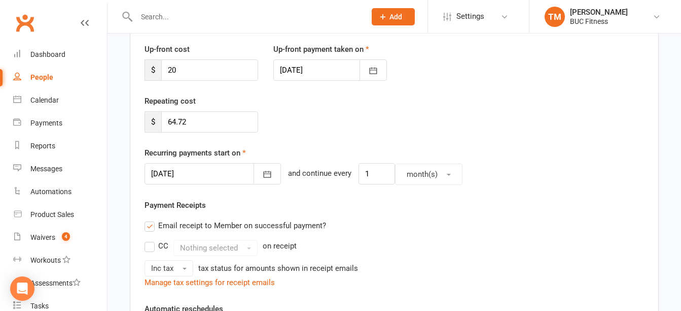
scroll to position [152, 0]
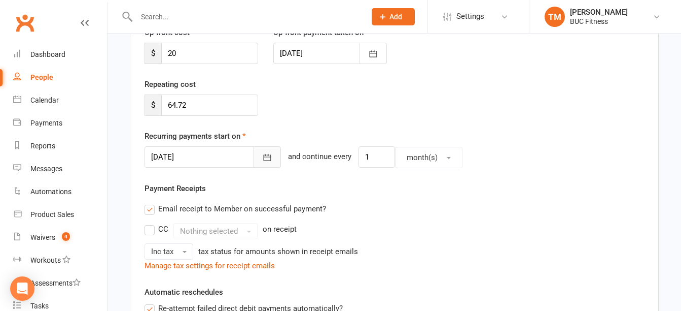
click at [262, 159] on icon "button" at bounding box center [267, 157] width 10 height 10
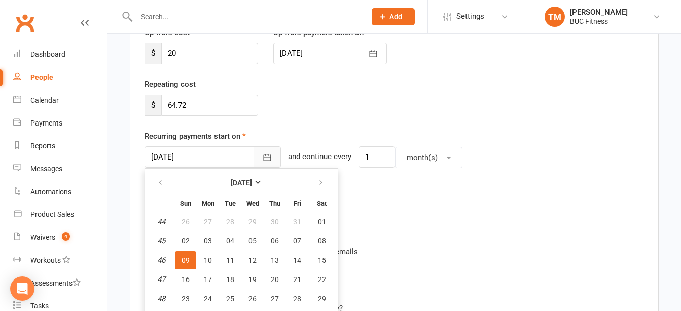
scroll to position [170, 0]
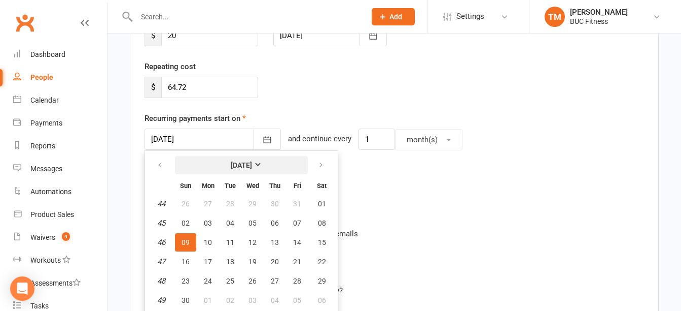
click at [252, 164] on strong "[DATE]" at bounding box center [241, 165] width 21 height 8
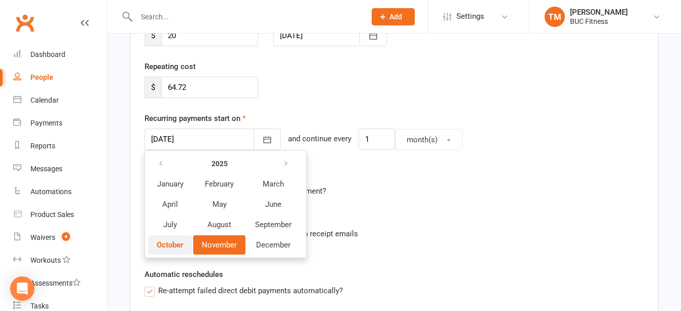
click at [164, 242] on span "October" at bounding box center [170, 244] width 27 height 9
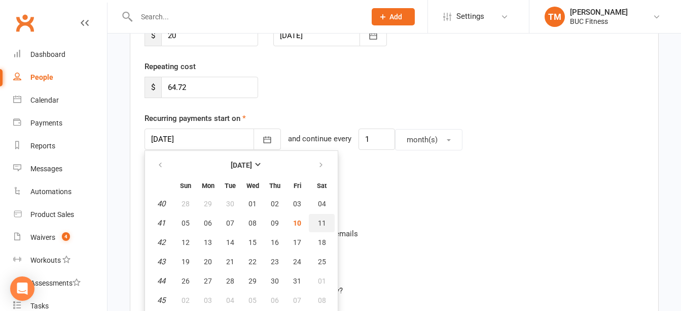
click at [322, 222] on span "11" at bounding box center [322, 223] width 8 height 8
type input "[DATE]"
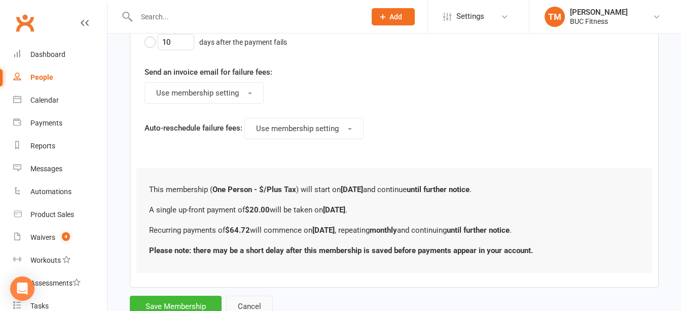
scroll to position [663, 0]
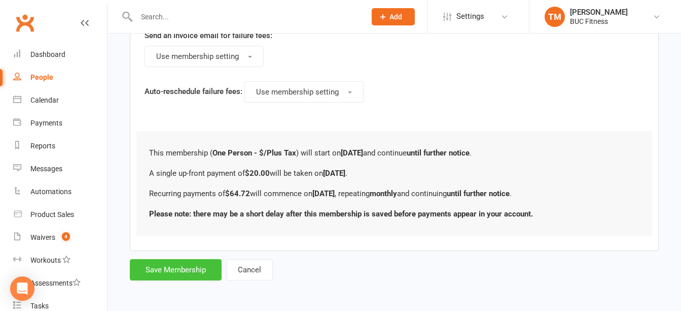
click at [176, 270] on button "Save Membership" at bounding box center [176, 269] width 92 height 21
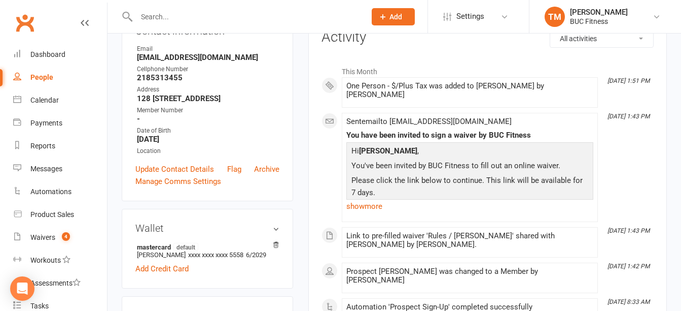
scroll to position [152, 0]
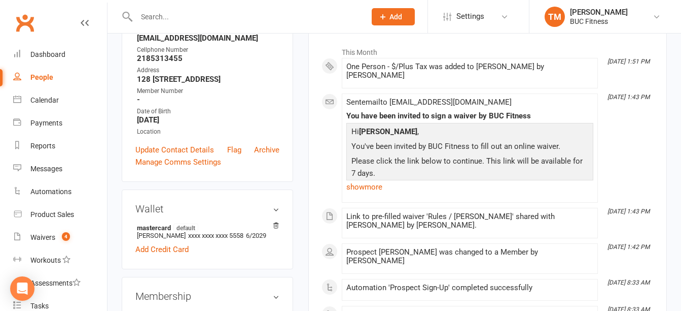
click at [183, 10] on input "text" at bounding box center [245, 17] width 225 height 14
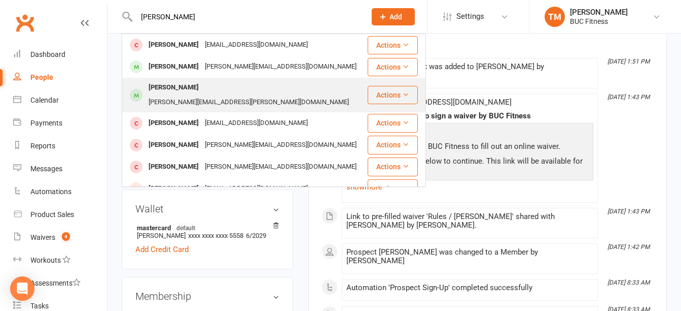
type input "[PERSON_NAME]"
click at [181, 83] on div "[PERSON_NAME]" at bounding box center [174, 87] width 56 height 15
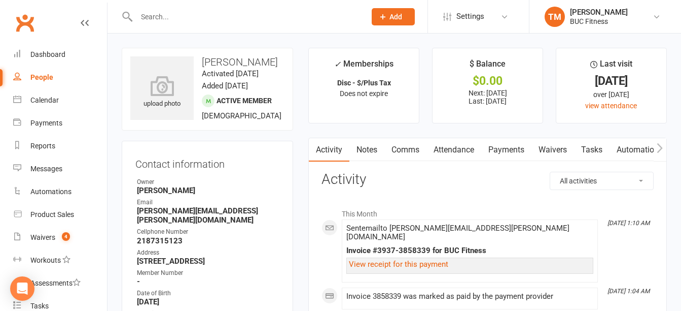
click at [202, 16] on input "text" at bounding box center [245, 17] width 225 height 14
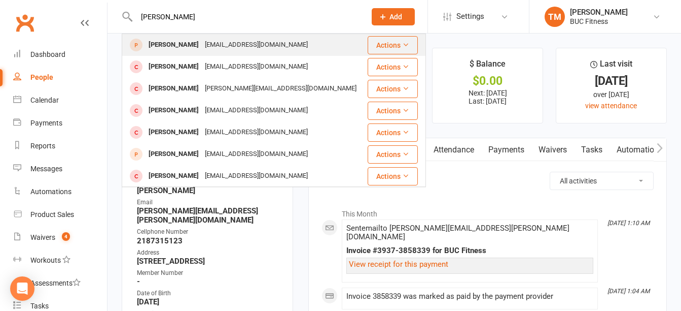
type input "[PERSON_NAME]"
click at [202, 46] on div "[EMAIL_ADDRESS][DOMAIN_NAME]" at bounding box center [256, 45] width 109 height 15
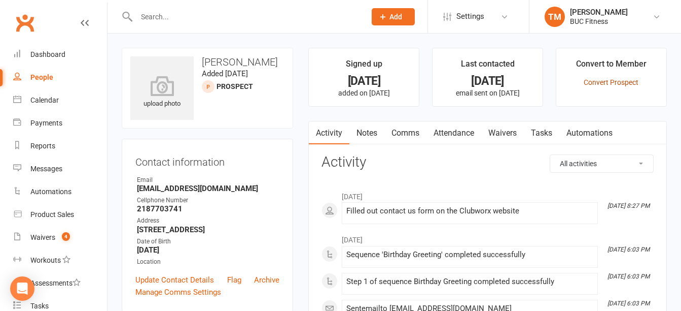
click at [617, 82] on link "Convert Prospect" at bounding box center [611, 82] width 55 height 8
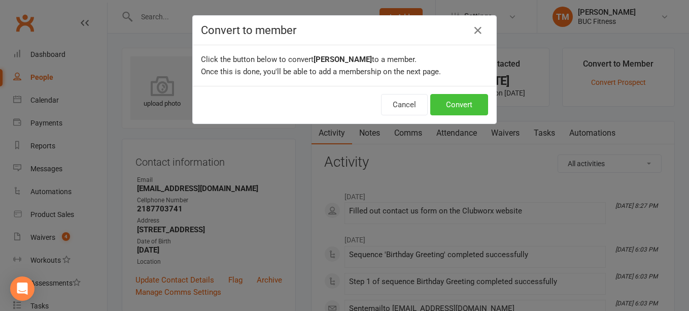
click at [463, 102] on button "Convert" at bounding box center [459, 104] width 58 height 21
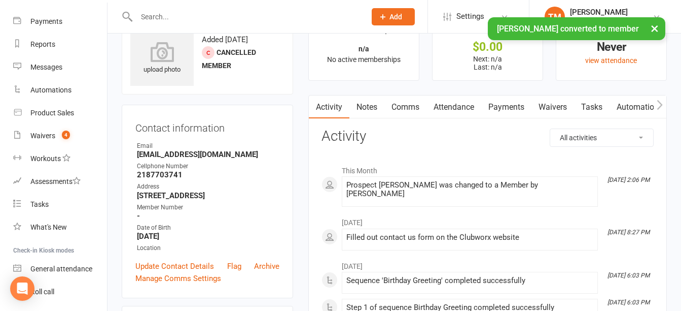
scroll to position [51, 0]
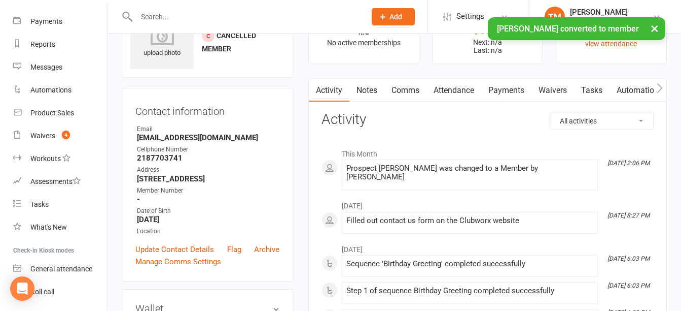
click at [238, 181] on strong "[STREET_ADDRESS]" at bounding box center [208, 178] width 143 height 9
click at [157, 250] on link "Update Contact Details" at bounding box center [174, 249] width 79 height 12
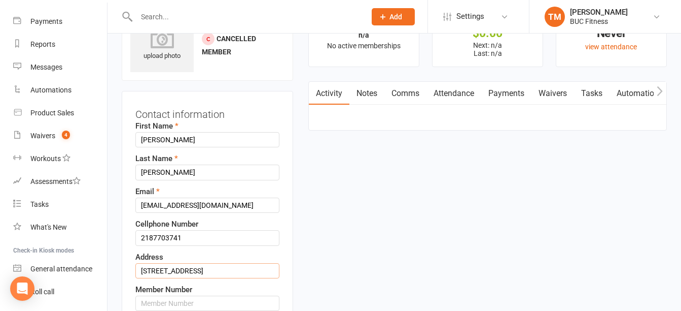
click at [228, 267] on input "[STREET_ADDRESS]" at bounding box center [207, 270] width 144 height 15
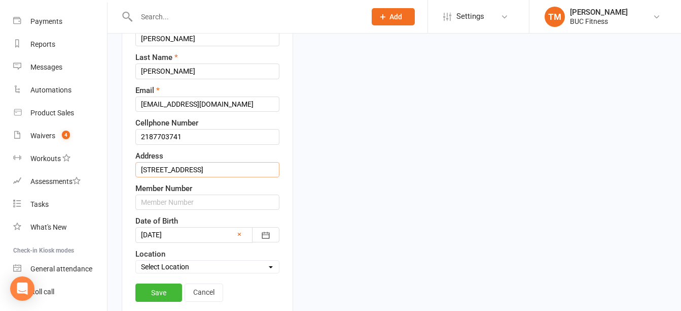
scroll to position [149, 0]
drag, startPoint x: 199, startPoint y: 169, endPoint x: 134, endPoint y: 181, distance: 65.9
click at [134, 181] on div "Contact information First Name [PERSON_NAME] Last Name [PERSON_NAME] Email [EMA…" at bounding box center [208, 154] width 172 height 330
type input "[STREET_ADDRESS]"
click at [269, 235] on icon "button" at bounding box center [266, 234] width 10 height 10
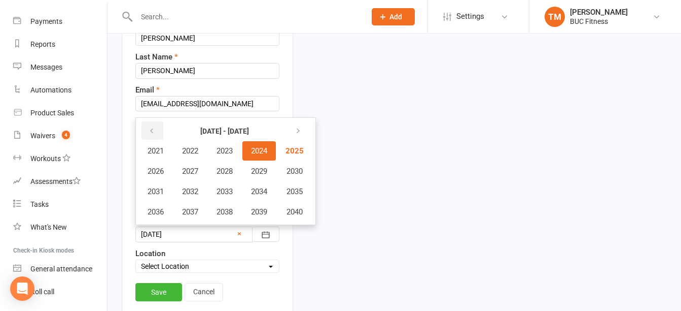
click at [146, 129] on button "button" at bounding box center [153, 130] width 22 height 18
click at [148, 131] on icon "button" at bounding box center [151, 131] width 7 height 8
click at [257, 193] on span "1994" at bounding box center [259, 191] width 16 height 9
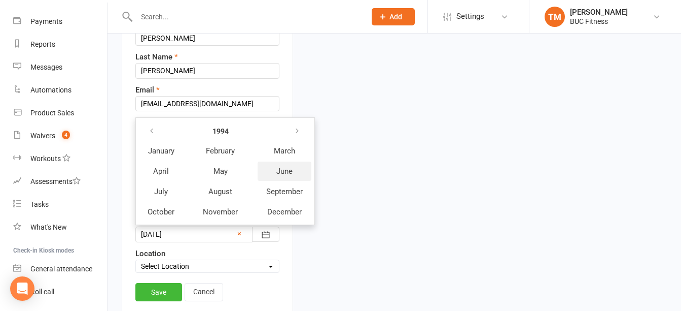
click at [294, 173] on button "June" at bounding box center [285, 170] width 54 height 19
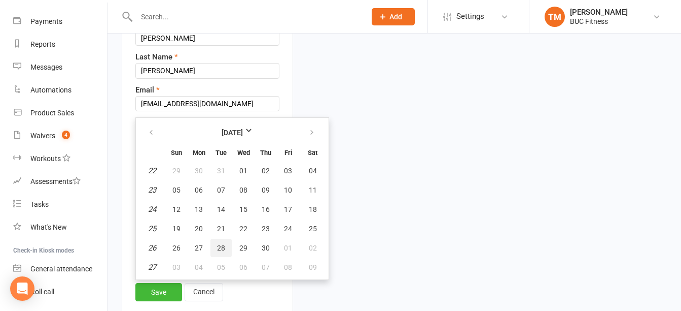
click at [221, 250] on span "28" at bounding box center [221, 248] width 8 height 8
type input "[DATE]"
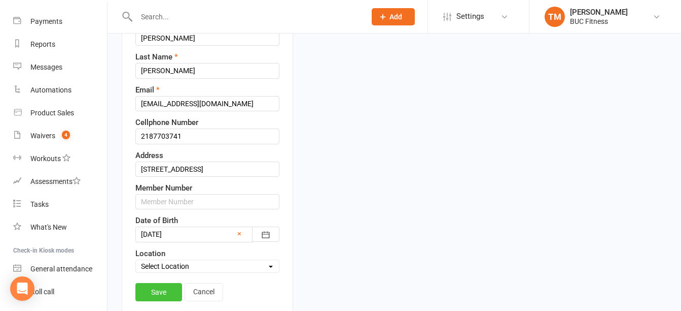
click at [158, 293] on link "Save" at bounding box center [158, 292] width 47 height 18
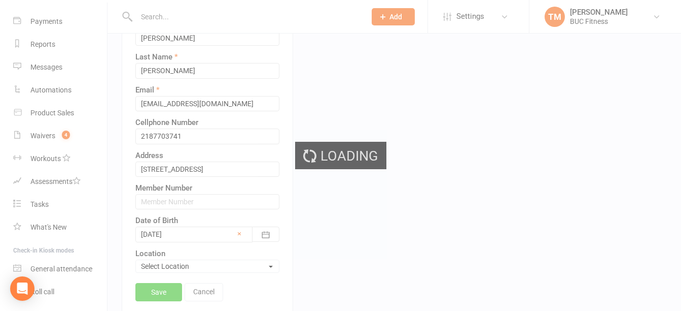
scroll to position [159, 0]
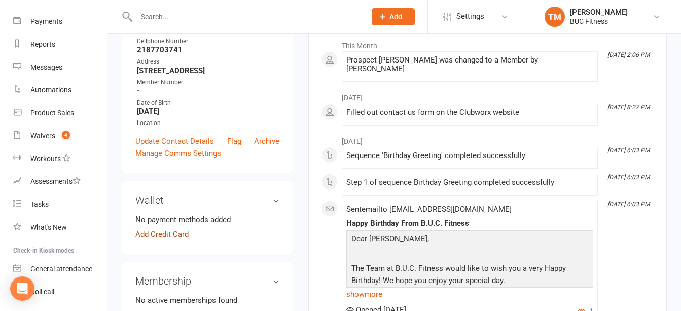
click at [153, 240] on link "Add Credit Card" at bounding box center [161, 234] width 53 height 12
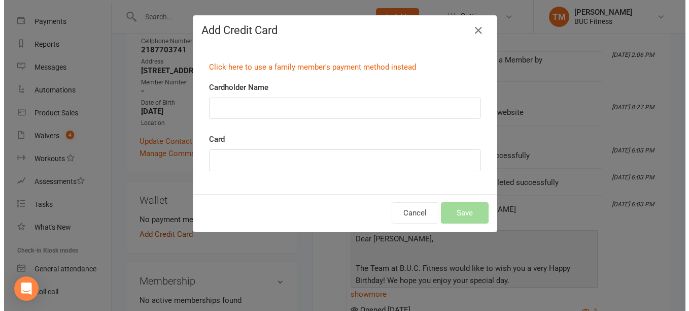
scroll to position [149, 0]
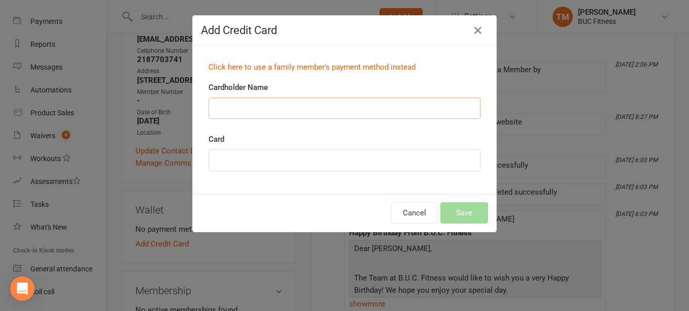
click at [265, 111] on input "Cardholder Name" at bounding box center [345, 107] width 272 height 21
type input "[PERSON_NAME]"
click at [467, 219] on button "Save" at bounding box center [464, 212] width 48 height 21
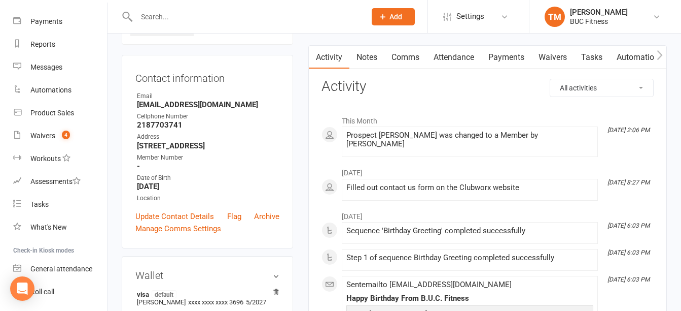
scroll to position [0, 0]
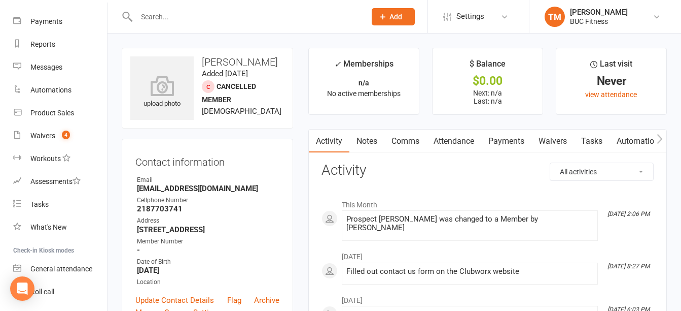
click at [552, 138] on link "Waivers" at bounding box center [553, 140] width 43 height 23
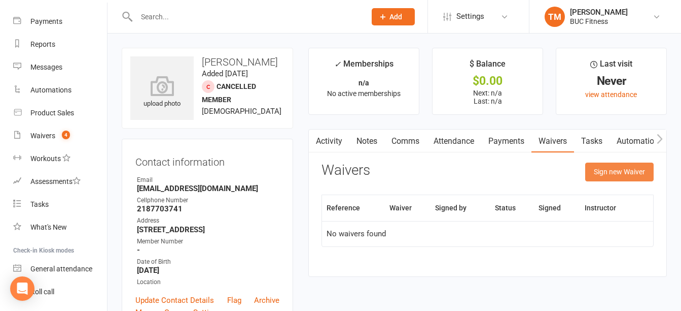
click at [632, 173] on button "Sign new Waiver" at bounding box center [620, 171] width 68 height 18
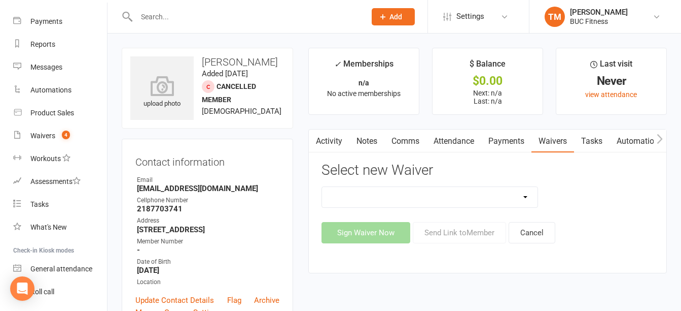
click at [484, 203] on select "New Client--[GEOGRAPHIC_DATA] New Client--[GEOGRAPHIC_DATA] Photo Release Waive…" at bounding box center [429, 197] width 215 height 20
select select "5045"
click at [322, 187] on select "New Client--[GEOGRAPHIC_DATA] New Client--[GEOGRAPHIC_DATA] Photo Release Waive…" at bounding box center [429, 197] width 215 height 20
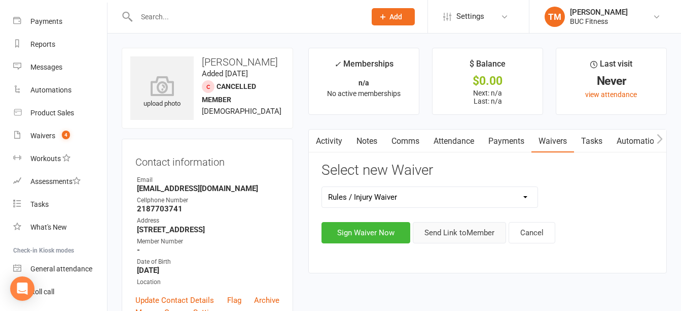
click at [468, 233] on button "Send Link to Member" at bounding box center [459, 232] width 93 height 21
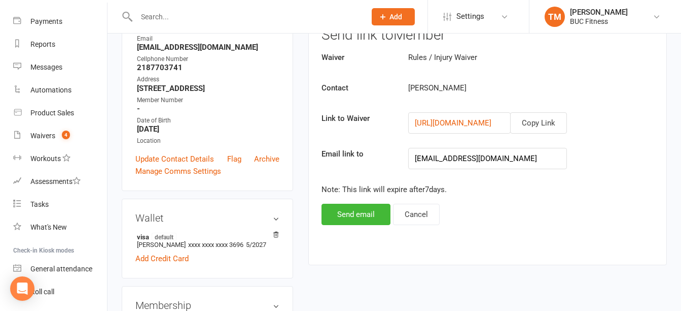
scroll to position [203, 0]
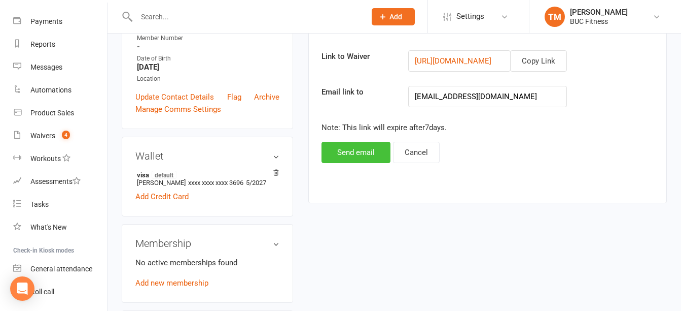
click at [364, 148] on button "Send email" at bounding box center [356, 152] width 69 height 21
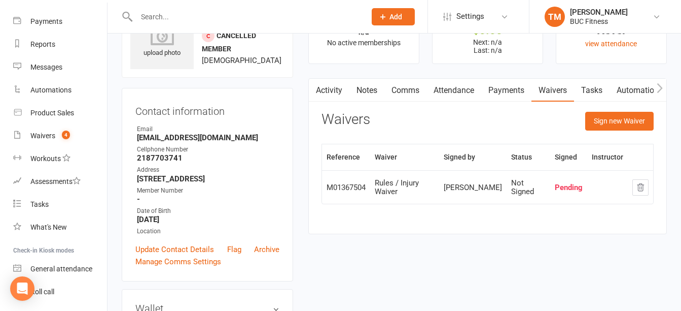
scroll to position [0, 0]
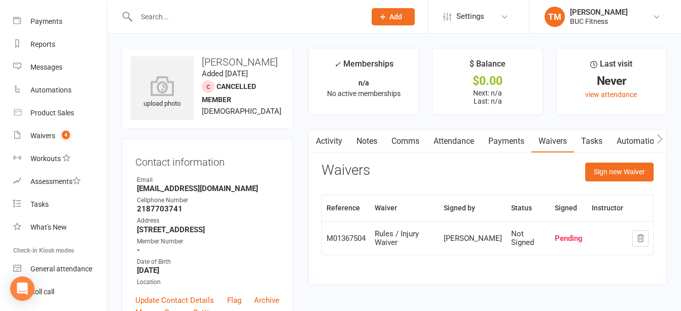
click at [368, 139] on link "Notes" at bounding box center [367, 140] width 35 height 23
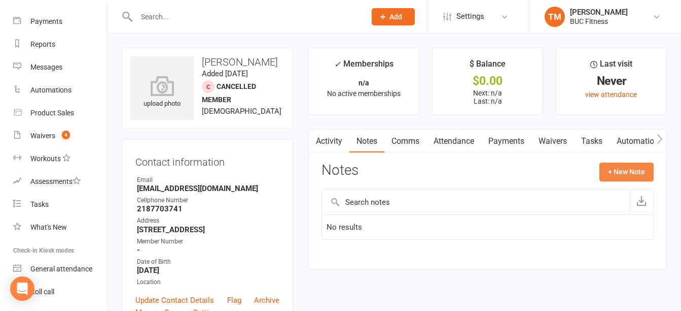
click at [643, 171] on button "+ New Note" at bounding box center [627, 171] width 54 height 18
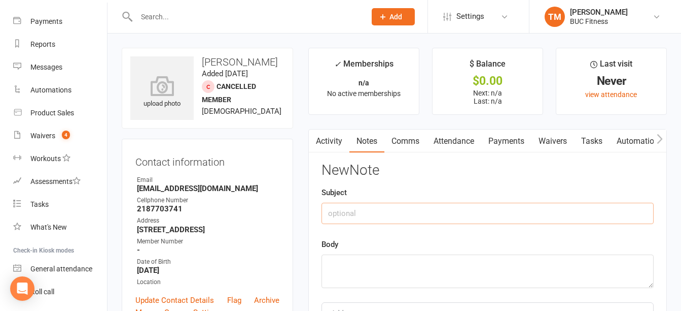
click at [397, 217] on input "text" at bounding box center [488, 212] width 332 height 21
type input "Initial payment"
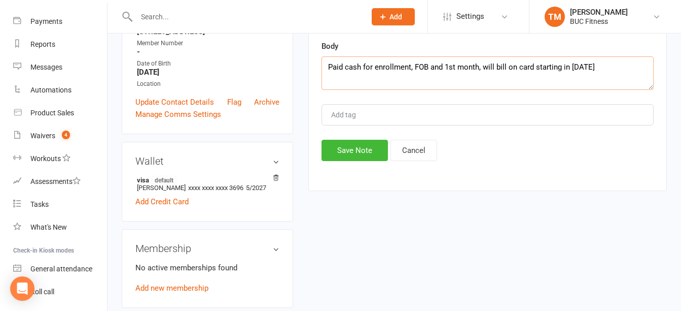
scroll to position [203, 0]
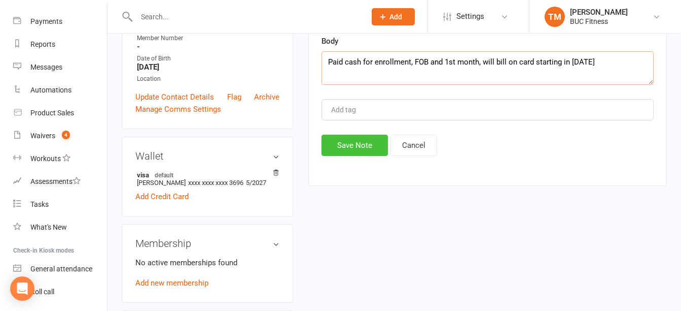
type textarea "Paid cash for enrollment, FOB and 1st month, will bill on card starting in [DAT…"
click at [344, 145] on button "Save Note" at bounding box center [355, 144] width 66 height 21
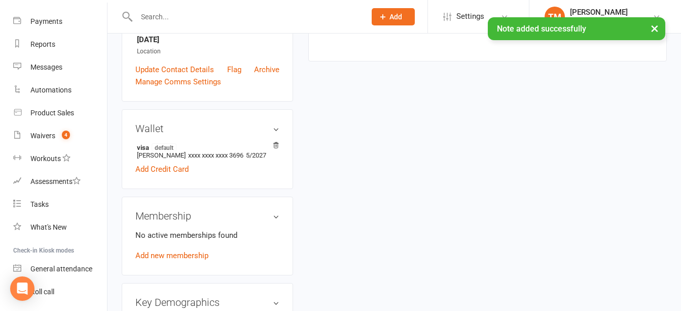
scroll to position [254, 0]
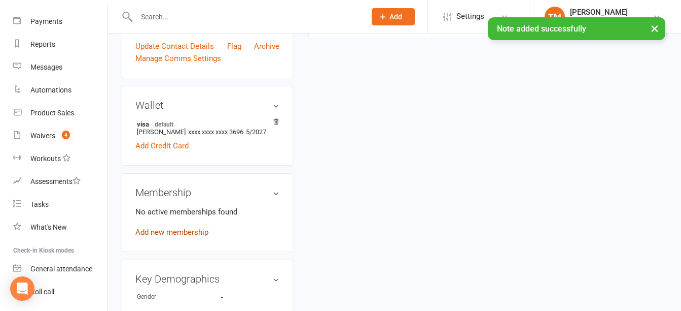
click at [168, 236] on link "Add new membership" at bounding box center [171, 231] width 73 height 9
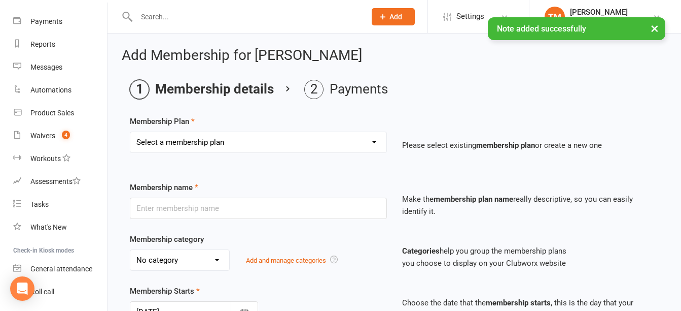
click at [281, 144] on select "Select a membership plan Create new Membership Plan Single Membership # (Plus T…" at bounding box center [258, 142] width 256 height 20
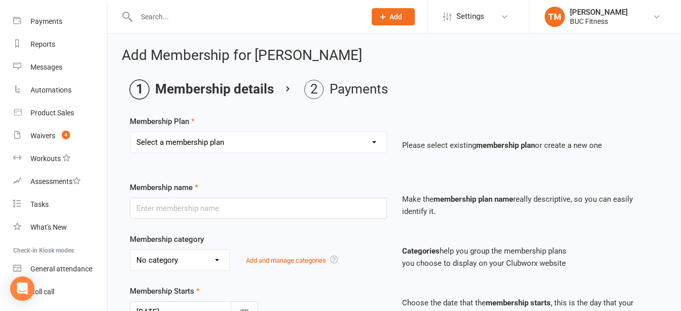
select select "4"
click at [130, 132] on select "Select a membership plan Create new Membership Plan Single Membership # (Plus T…" at bounding box center [258, 142] width 256 height 20
type input "One Person - $/Plus Tax"
select select "2"
type input "0"
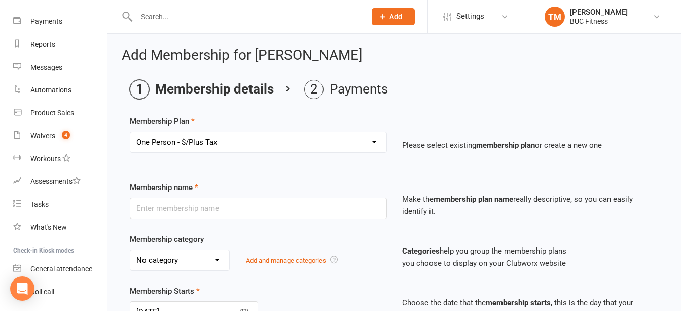
select select "2"
type input "0"
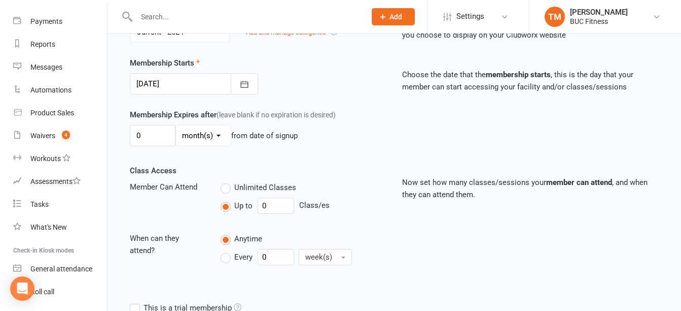
scroll to position [304, 0]
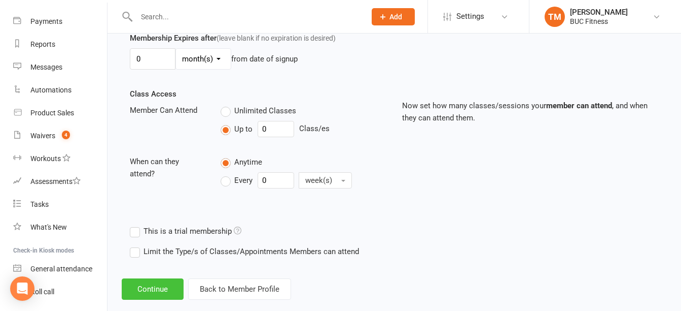
click at [154, 291] on button "Continue" at bounding box center [153, 288] width 62 height 21
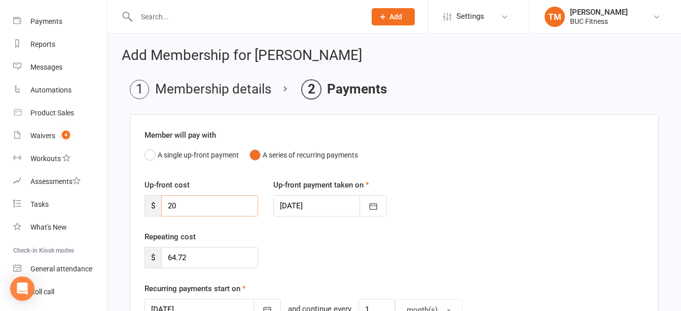
drag, startPoint x: 210, startPoint y: 208, endPoint x: 119, endPoint y: 208, distance: 90.8
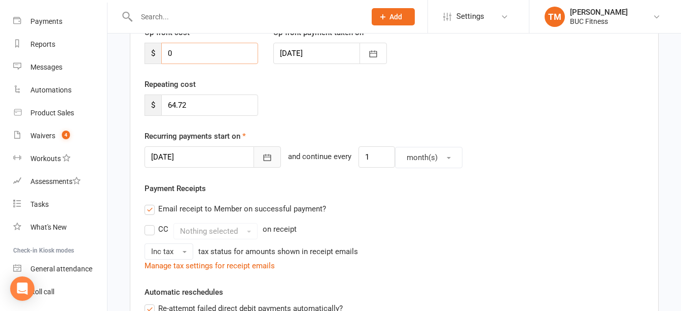
type input "0"
click at [262, 161] on icon "button" at bounding box center [267, 157] width 10 height 10
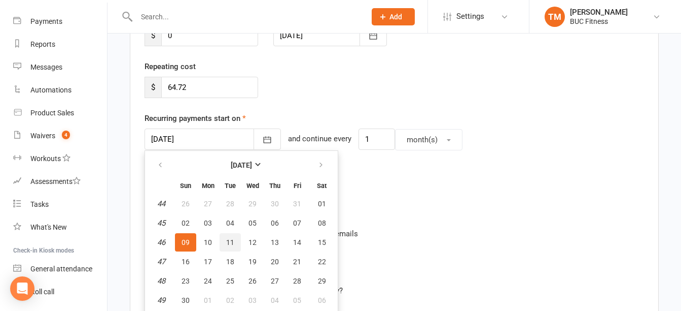
click at [229, 243] on span "11" at bounding box center [230, 242] width 8 height 8
type input "[DATE]"
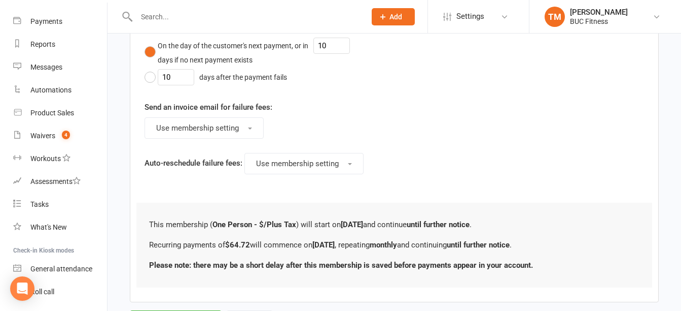
scroll to position [643, 0]
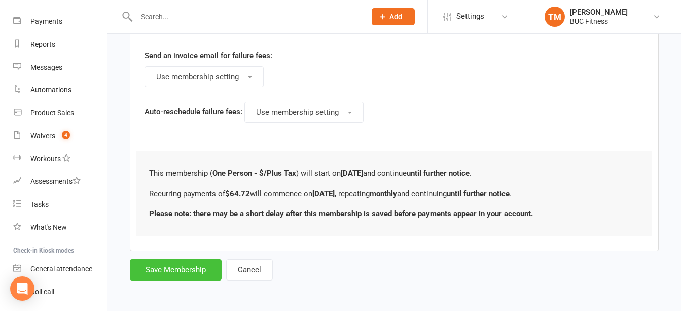
click at [181, 270] on button "Save Membership" at bounding box center [176, 269] width 92 height 21
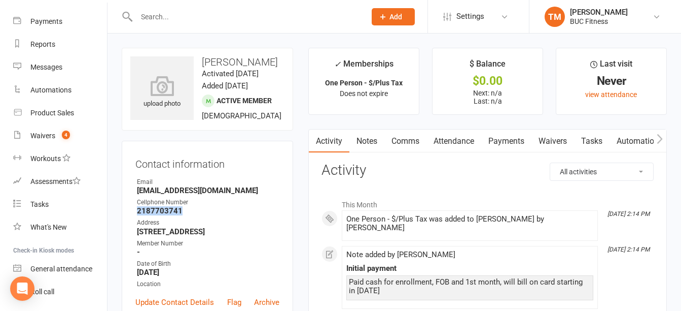
drag, startPoint x: 137, startPoint y: 236, endPoint x: 190, endPoint y: 236, distance: 53.3
click at [190, 215] on strong "2187703741" at bounding box center [208, 210] width 143 height 9
copy strong "2187703741"
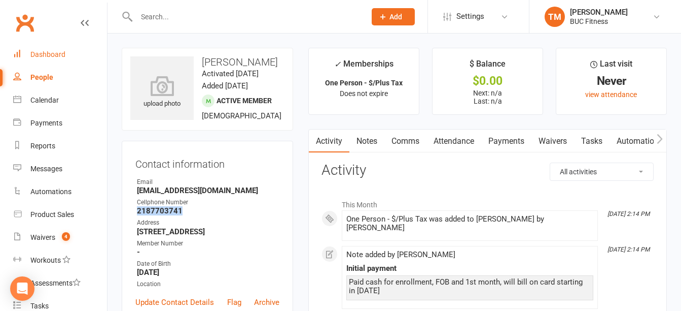
click at [50, 54] on div "Dashboard" at bounding box center [47, 54] width 35 height 8
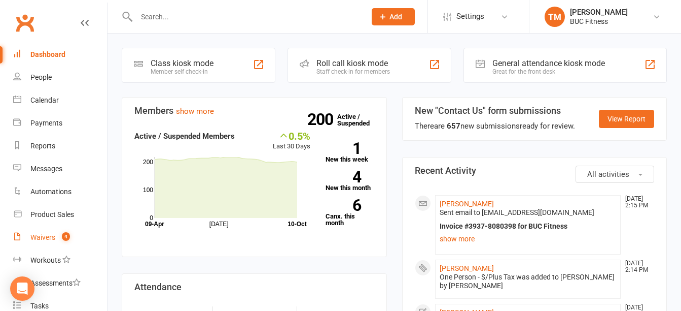
click at [44, 236] on div "Waivers" at bounding box center [42, 237] width 25 height 8
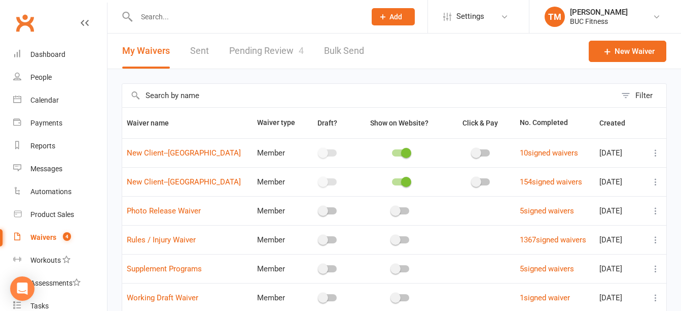
click at [256, 49] on link "Pending Review 4" at bounding box center [266, 50] width 75 height 35
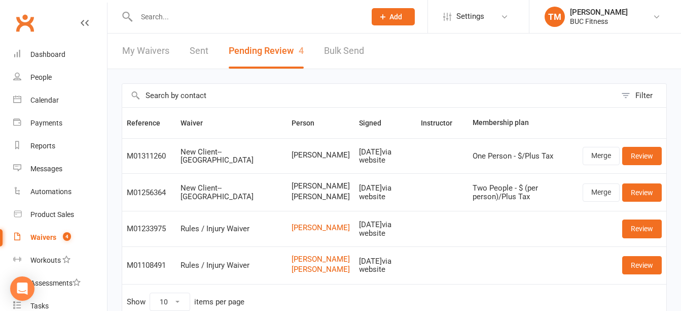
click at [197, 18] on input "text" at bounding box center [245, 17] width 225 height 14
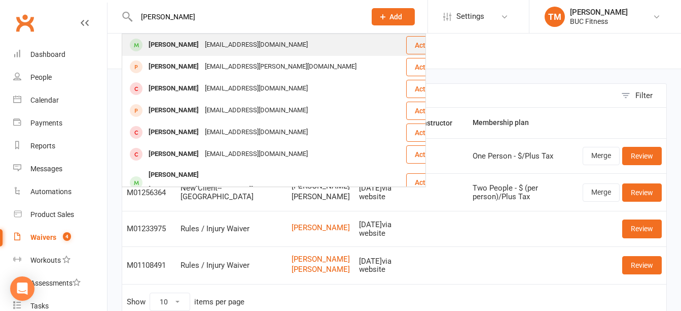
type input "[PERSON_NAME]"
click at [246, 50] on div "[EMAIL_ADDRESS][DOMAIN_NAME]" at bounding box center [256, 45] width 109 height 15
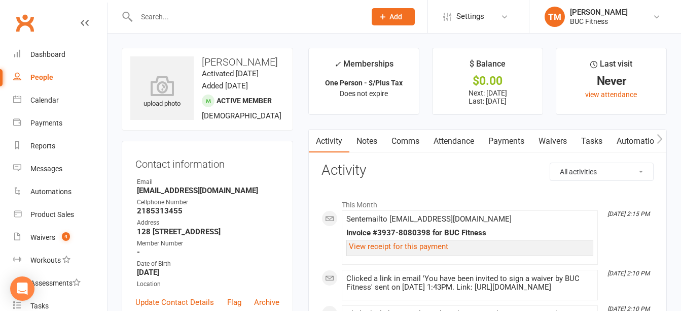
click at [568, 139] on link "Waivers" at bounding box center [553, 140] width 43 height 23
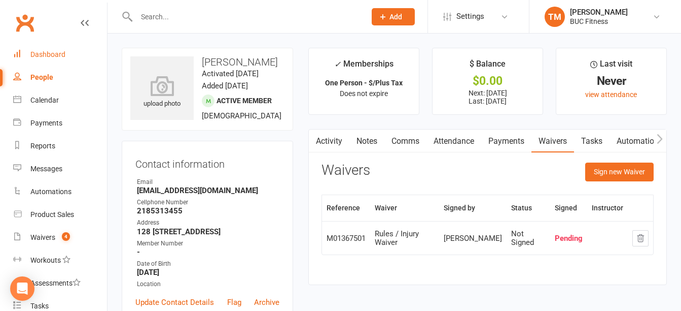
click at [47, 53] on div "Dashboard" at bounding box center [47, 54] width 35 height 8
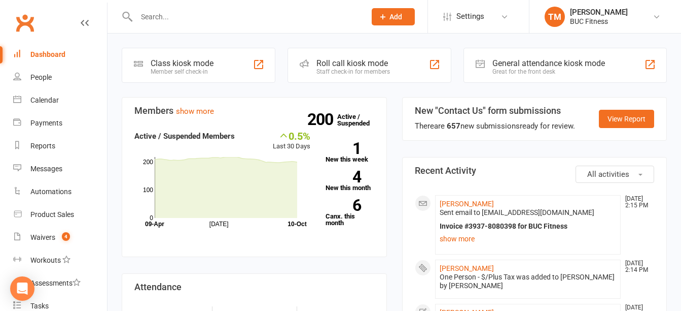
click at [48, 55] on div "Dashboard" at bounding box center [47, 54] width 35 height 8
click at [217, 13] on input "text" at bounding box center [245, 17] width 225 height 14
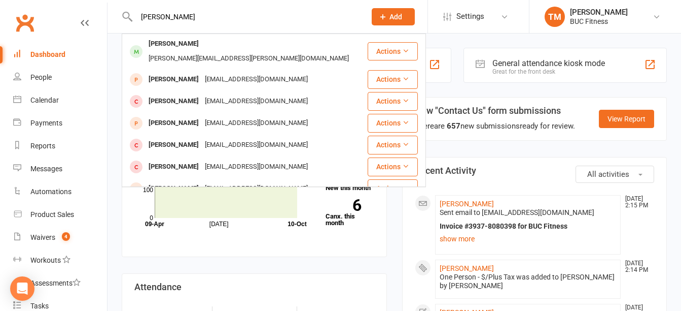
type input "[PERSON_NAME]"
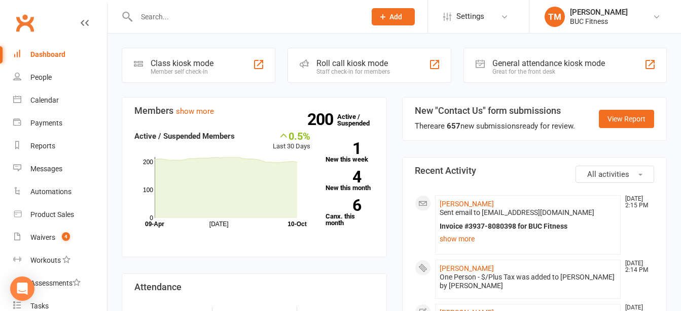
click at [245, 18] on input "text" at bounding box center [245, 17] width 225 height 14
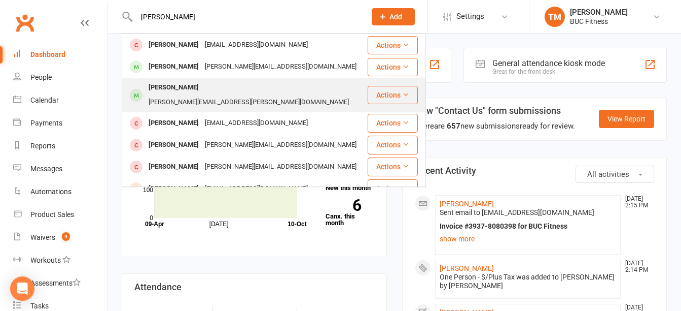
type input "[PERSON_NAME]"
click at [224, 95] on div "[PERSON_NAME][EMAIL_ADDRESS][PERSON_NAME][DOMAIN_NAME]" at bounding box center [249, 102] width 207 height 15
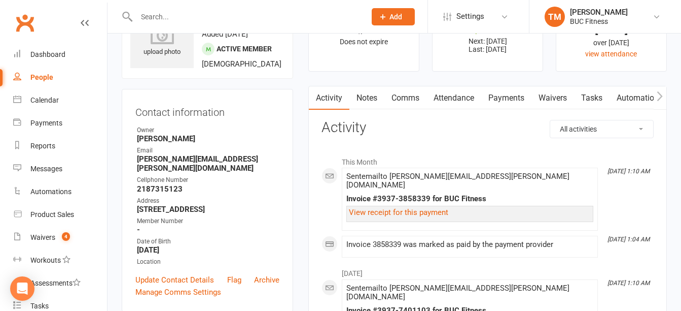
scroll to position [51, 0]
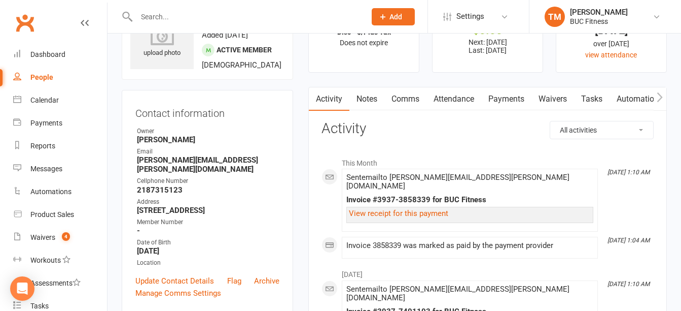
click at [139, 172] on strong "[PERSON_NAME][EMAIL_ADDRESS][PERSON_NAME][DOMAIN_NAME]" at bounding box center [208, 164] width 143 height 18
click at [182, 287] on link "Update Contact Details" at bounding box center [174, 281] width 79 height 12
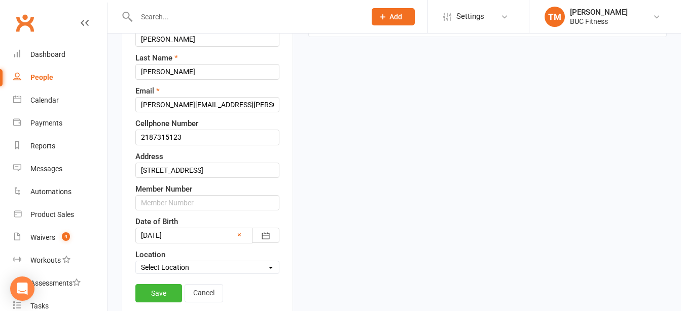
scroll to position [149, 0]
click at [157, 113] on input "[PERSON_NAME][EMAIL_ADDRESS][PERSON_NAME][DOMAIN_NAME]" at bounding box center [207, 105] width 144 height 15
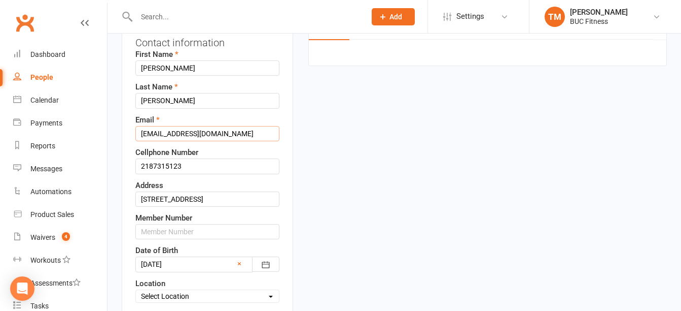
scroll to position [98, 0]
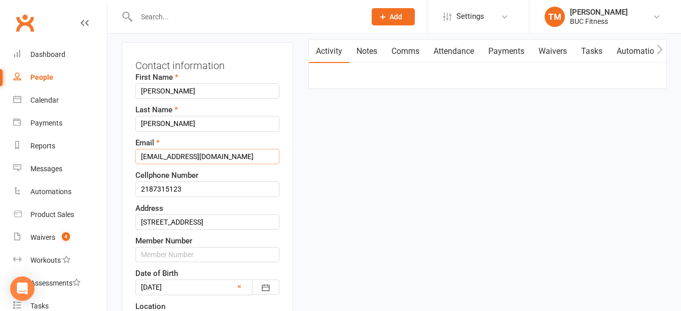
click at [179, 164] on input "[EMAIL_ADDRESS][DOMAIN_NAME]" at bounding box center [207, 156] width 144 height 15
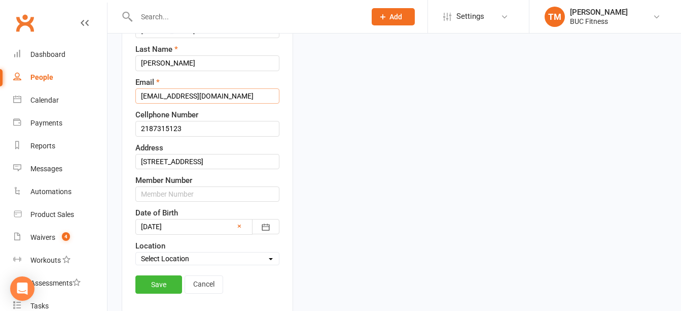
scroll to position [251, 0]
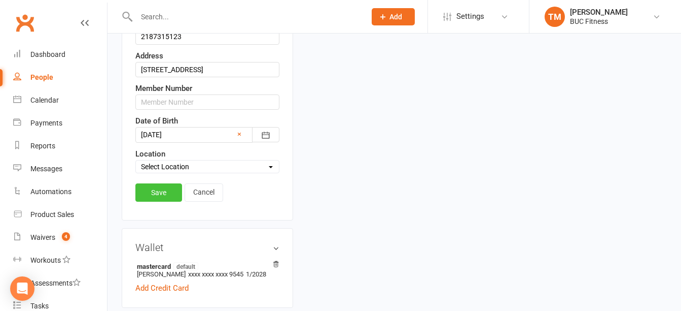
type input "[EMAIL_ADDRESS][DOMAIN_NAME]"
click at [148, 201] on link "Save" at bounding box center [158, 192] width 47 height 18
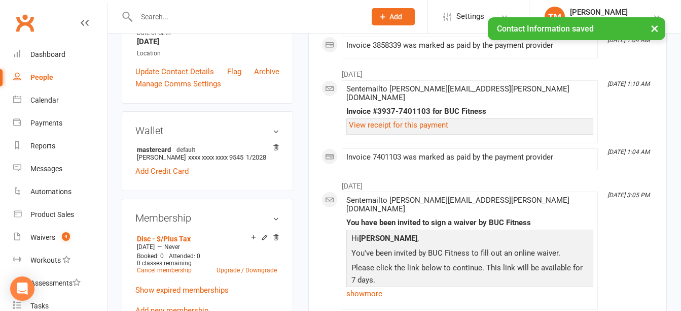
scroll to position [98, 0]
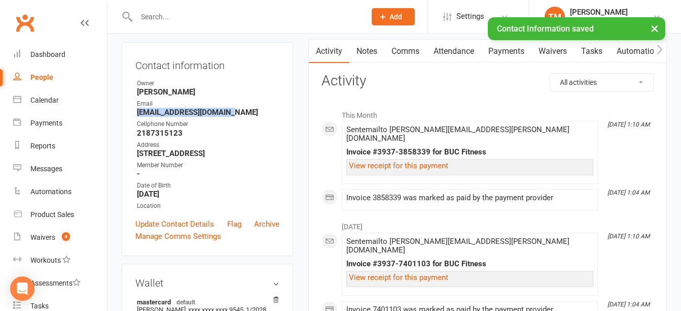
drag, startPoint x: 138, startPoint y: 124, endPoint x: 244, endPoint y: 122, distance: 106.6
click at [244, 117] on strong "[EMAIL_ADDRESS][DOMAIN_NAME]" at bounding box center [208, 112] width 143 height 9
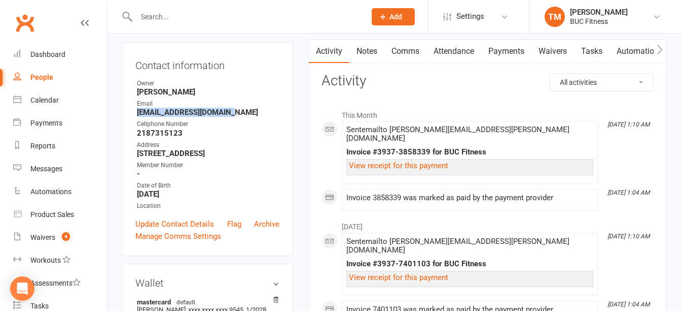
copy strong "[EMAIL_ADDRESS][DOMAIN_NAME]"
click at [219, 17] on input "text" at bounding box center [245, 17] width 225 height 14
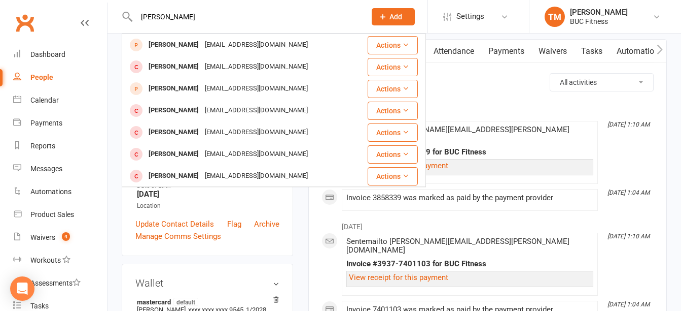
type input "[PERSON_NAME]"
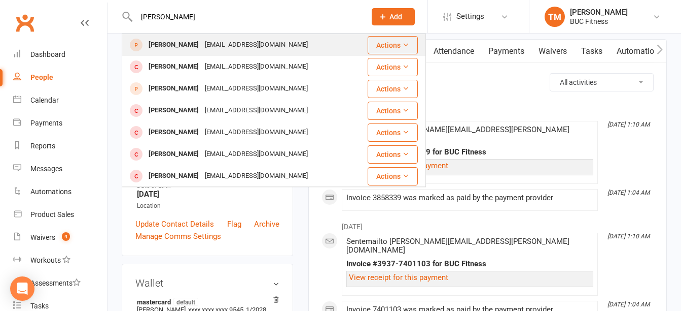
click at [207, 41] on div "[EMAIL_ADDRESS][DOMAIN_NAME]" at bounding box center [256, 45] width 109 height 15
